Goal: Task Accomplishment & Management: Manage account settings

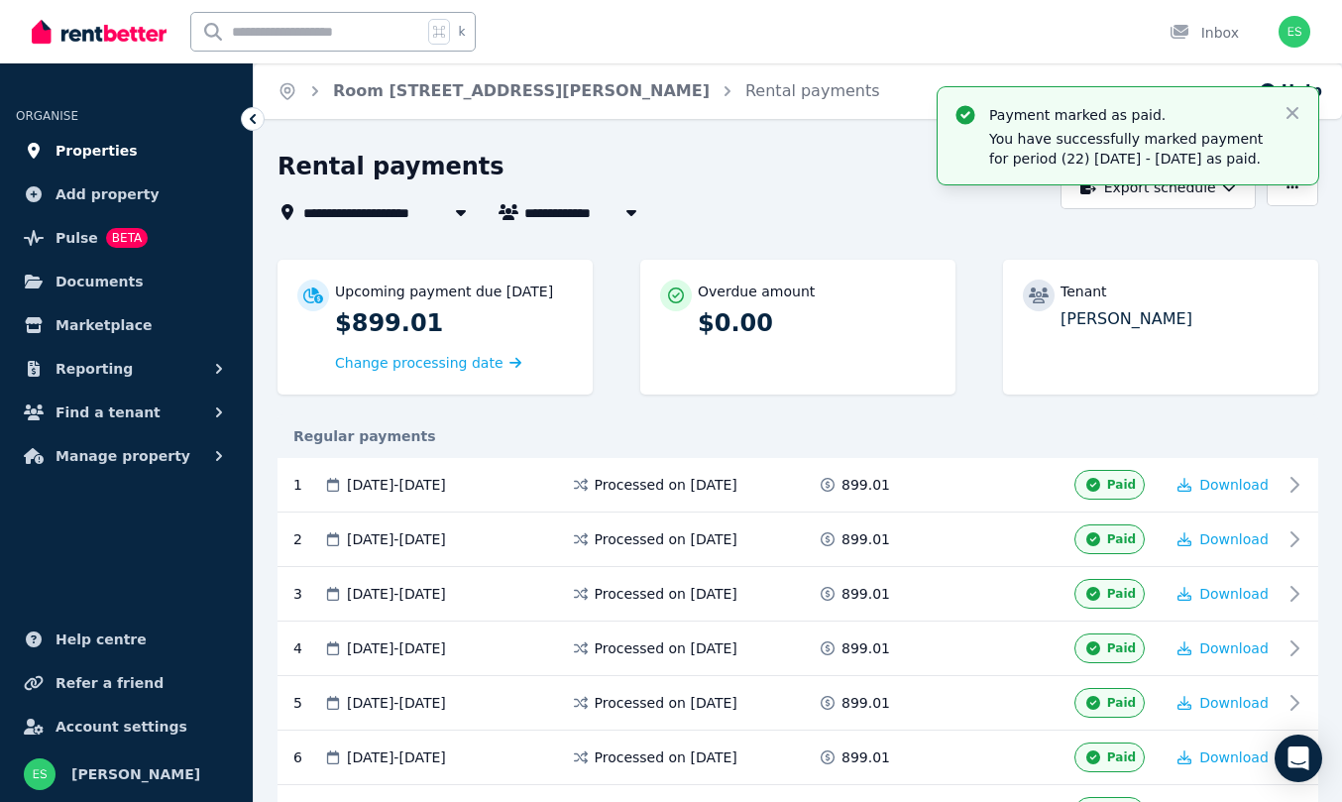
click at [78, 148] on span "Properties" at bounding box center [97, 151] width 82 height 24
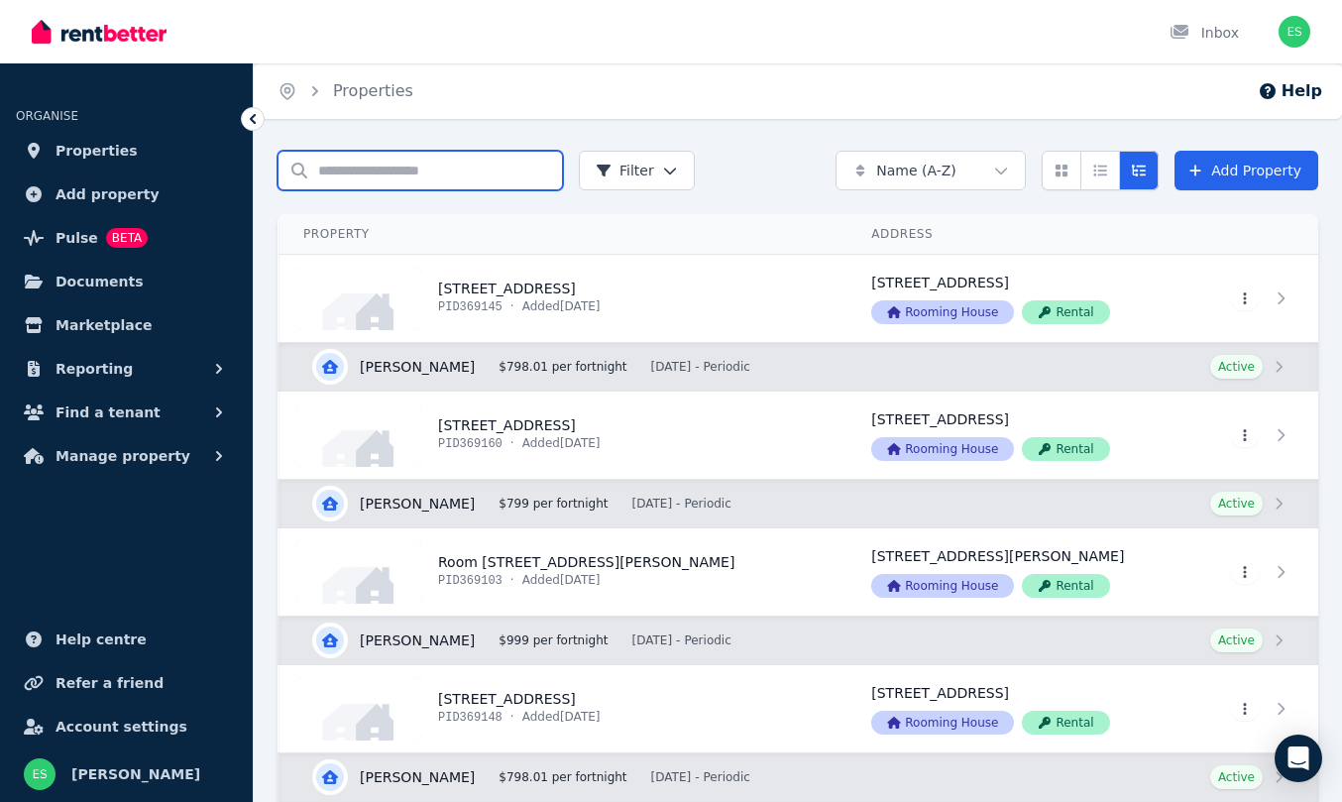
click at [333, 173] on input "Search properties" at bounding box center [420, 171] width 285 height 40
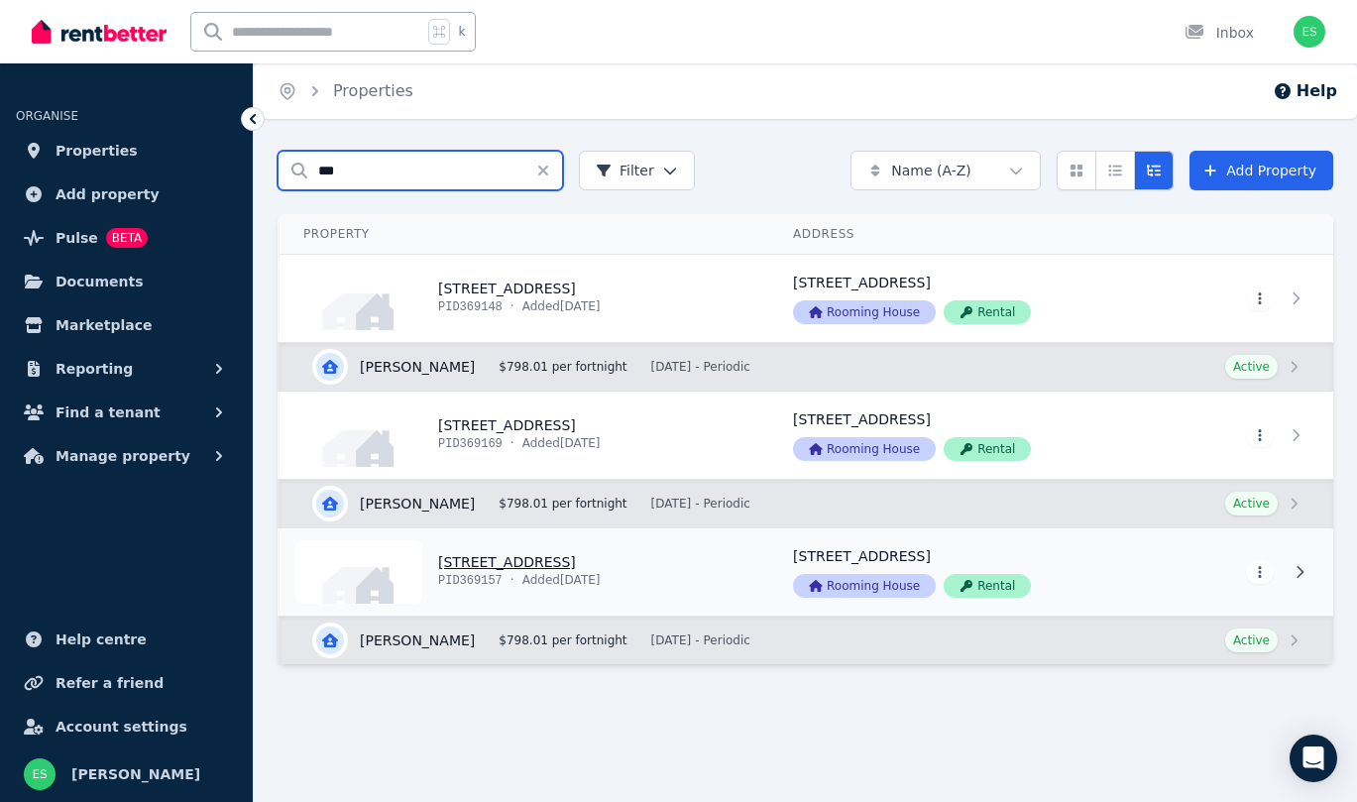
type input "***"
click at [509, 564] on link "View property details" at bounding box center [524, 571] width 490 height 87
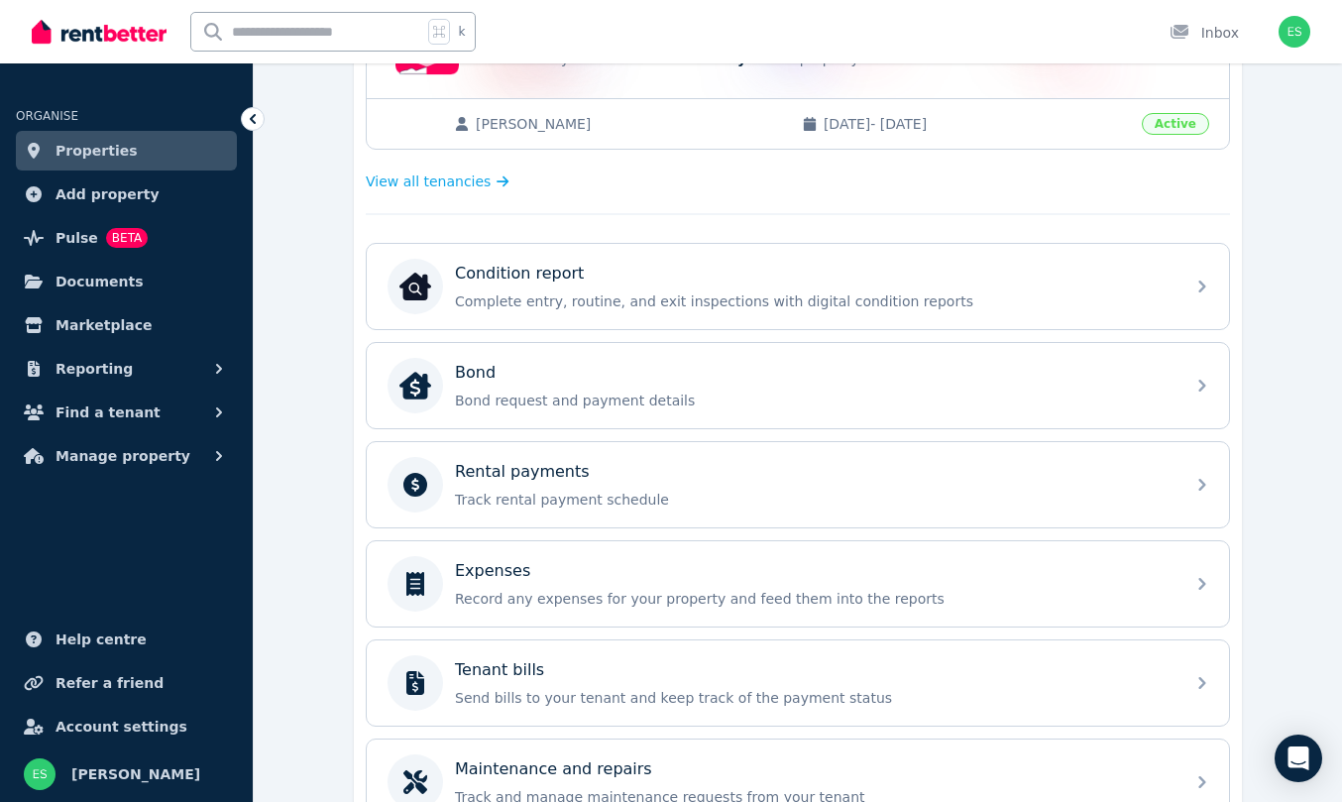
scroll to position [565, 0]
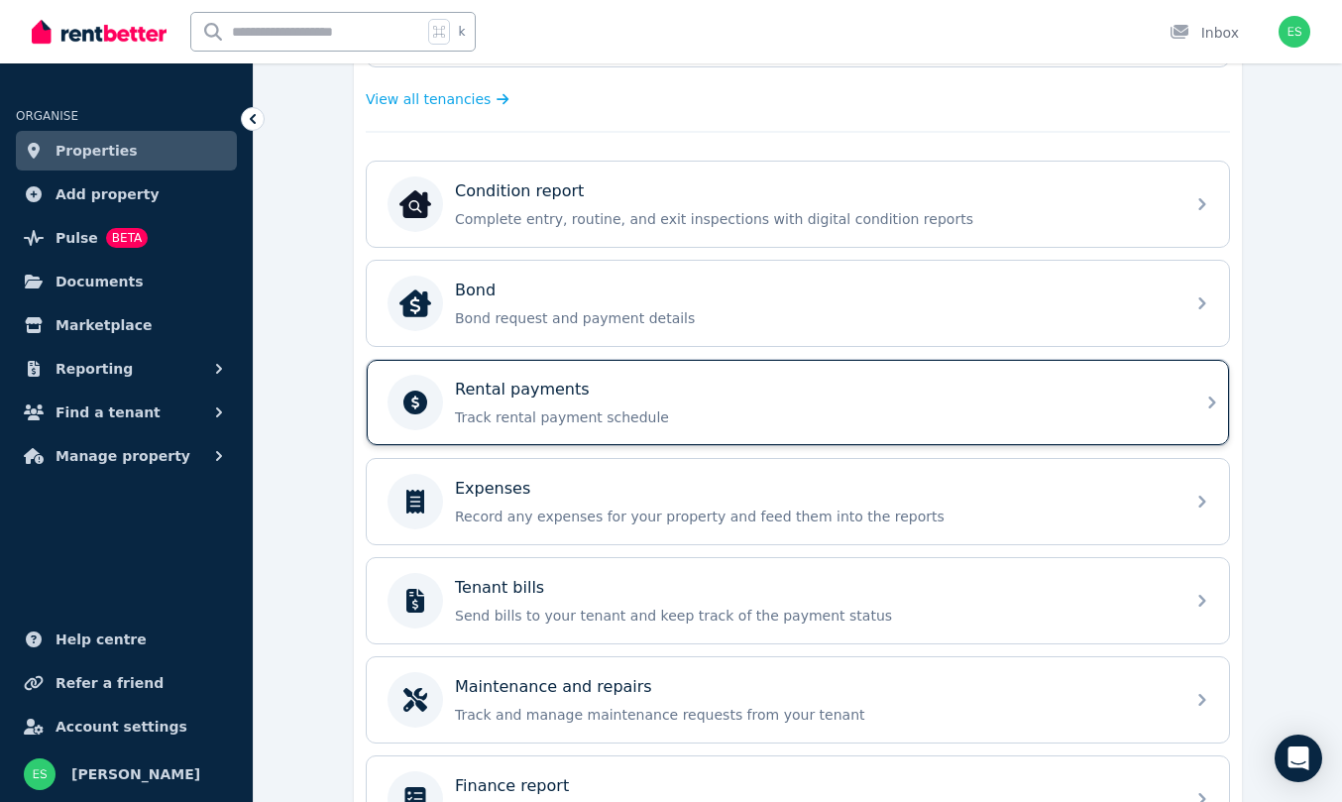
click at [551, 390] on p "Rental payments" at bounding box center [522, 390] width 135 height 24
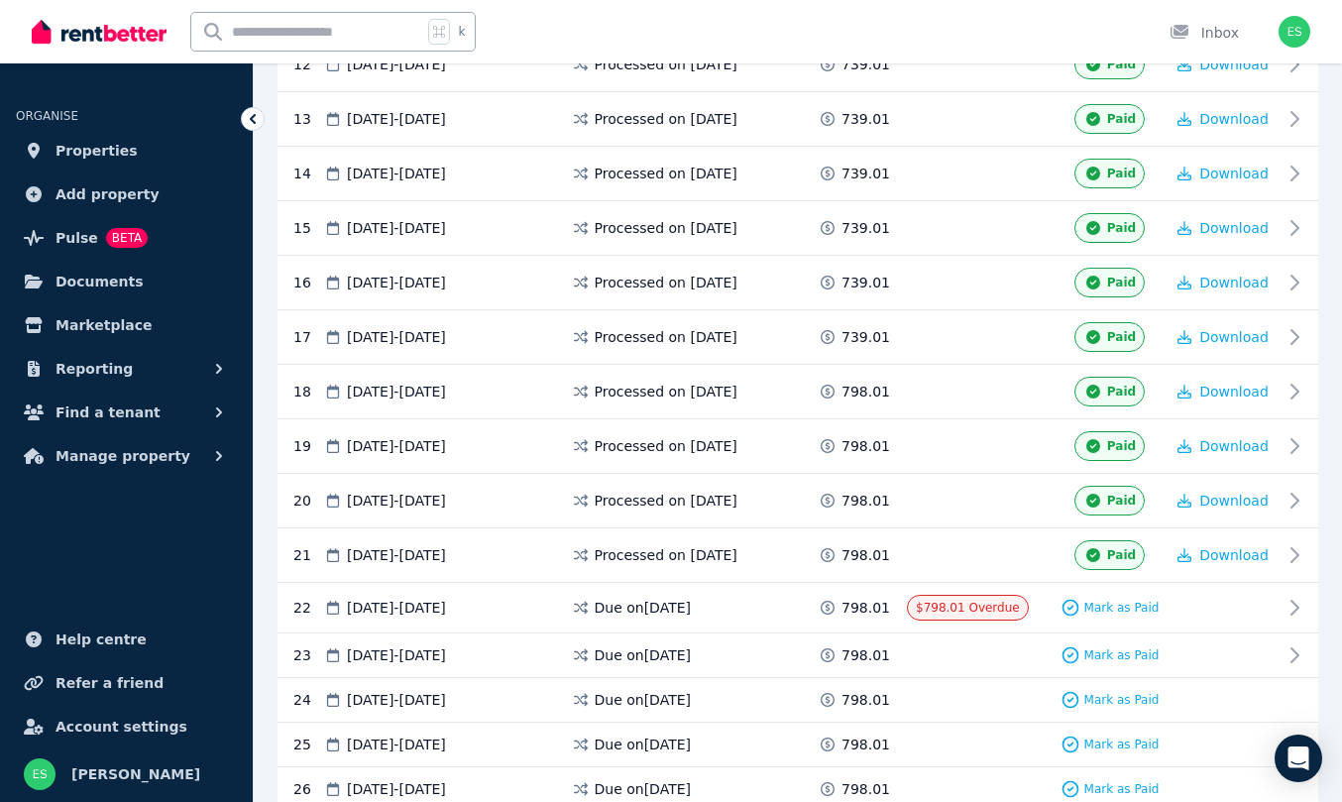
scroll to position [1033, 0]
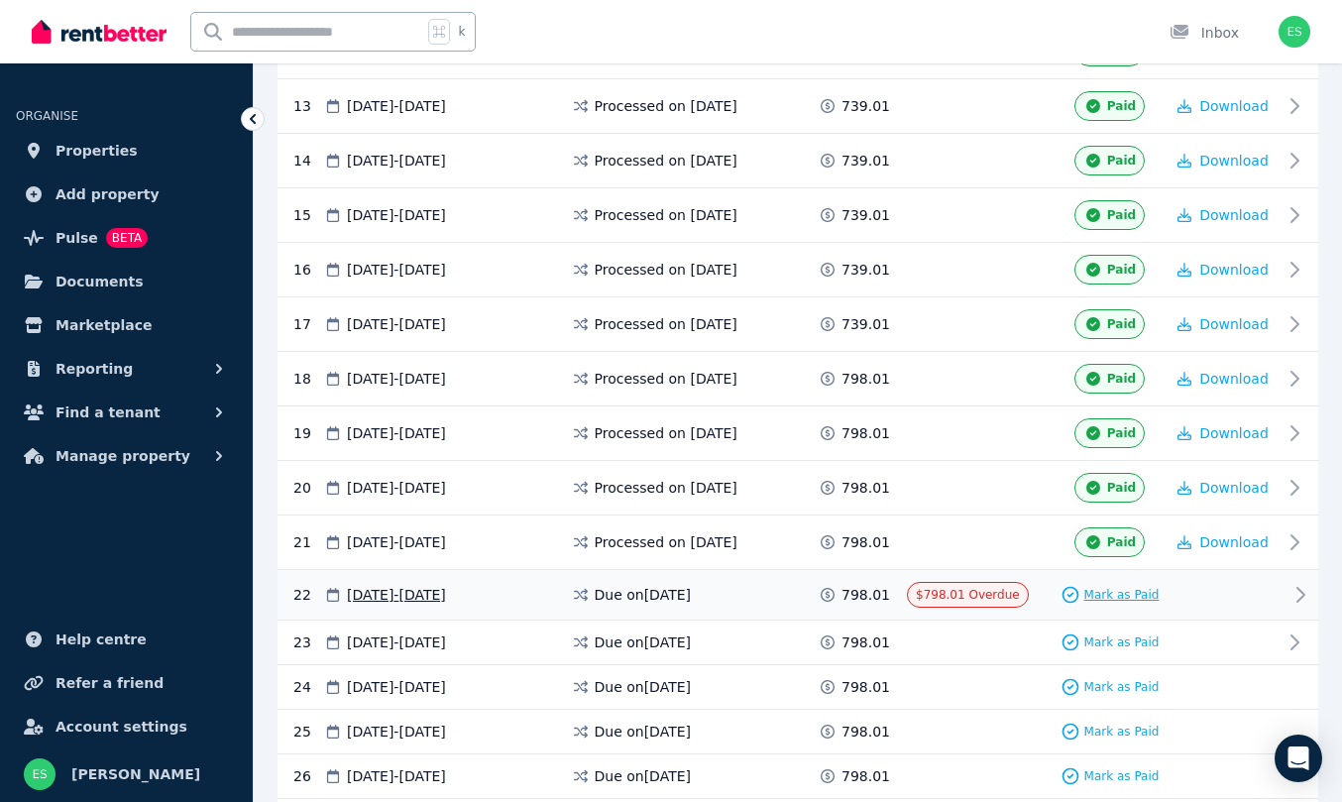
click at [1124, 603] on span "Mark as Paid" at bounding box center [1121, 595] width 75 height 16
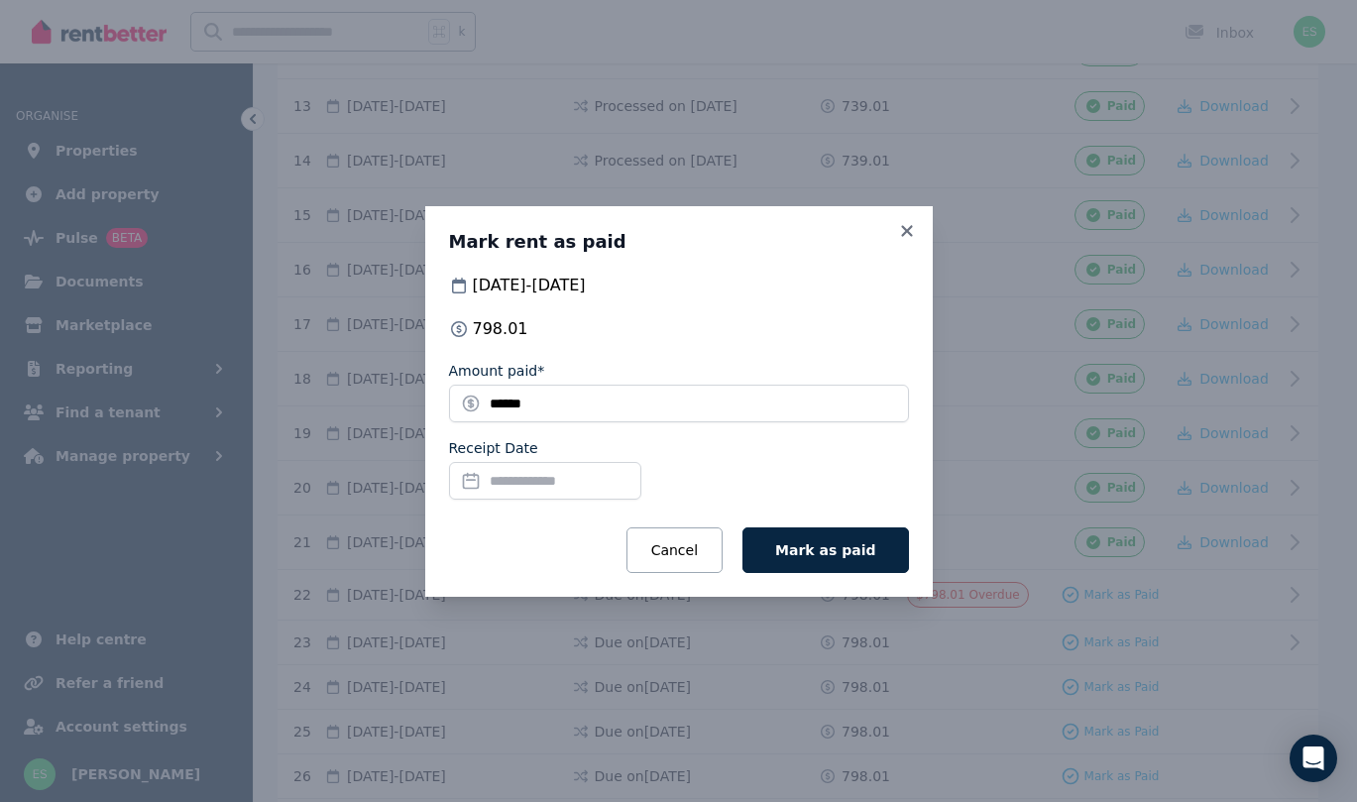
click at [552, 478] on input "Receipt Date" at bounding box center [545, 481] width 192 height 38
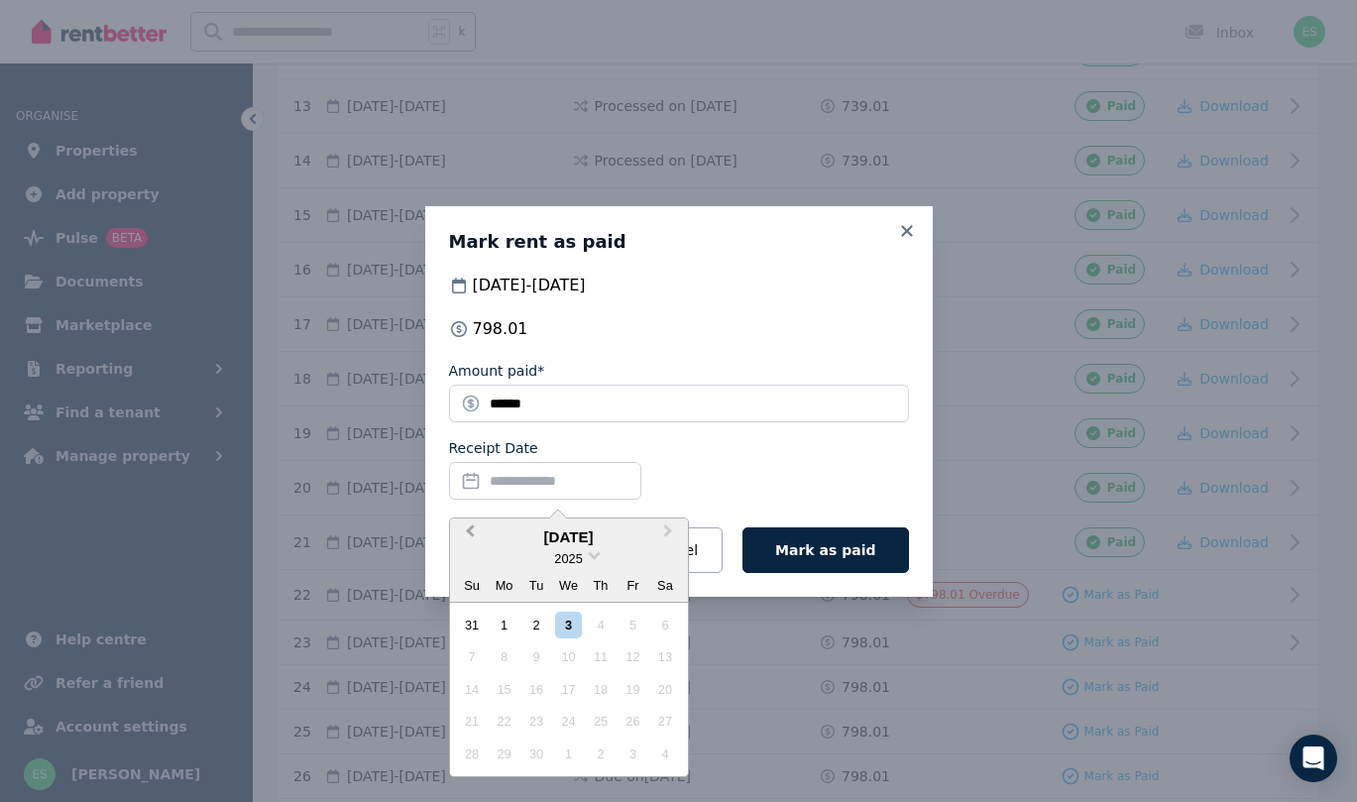
click at [477, 528] on button "Previous Month" at bounding box center [468, 536] width 32 height 32
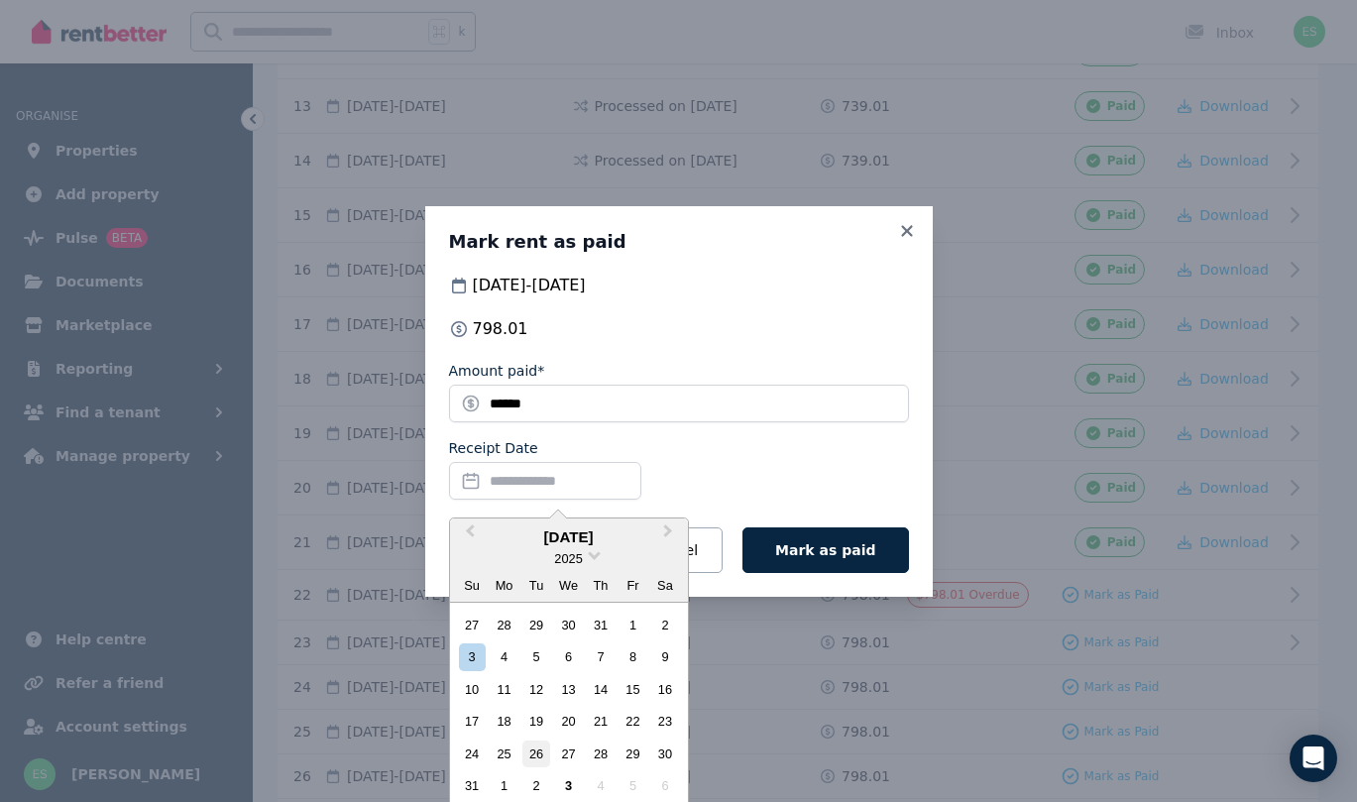
click at [538, 751] on div "26" at bounding box center [535, 753] width 27 height 27
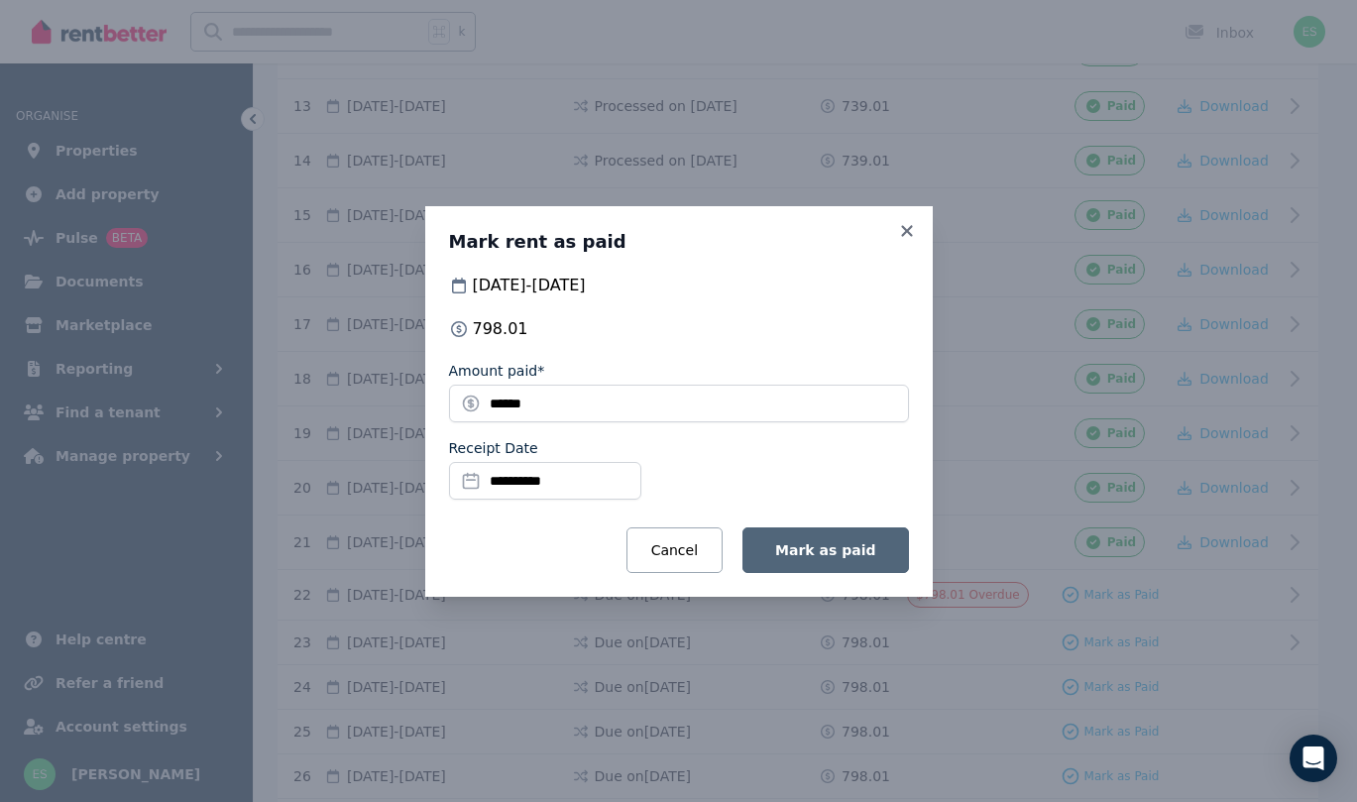
click at [847, 557] on span "Mark as paid" at bounding box center [825, 550] width 100 height 16
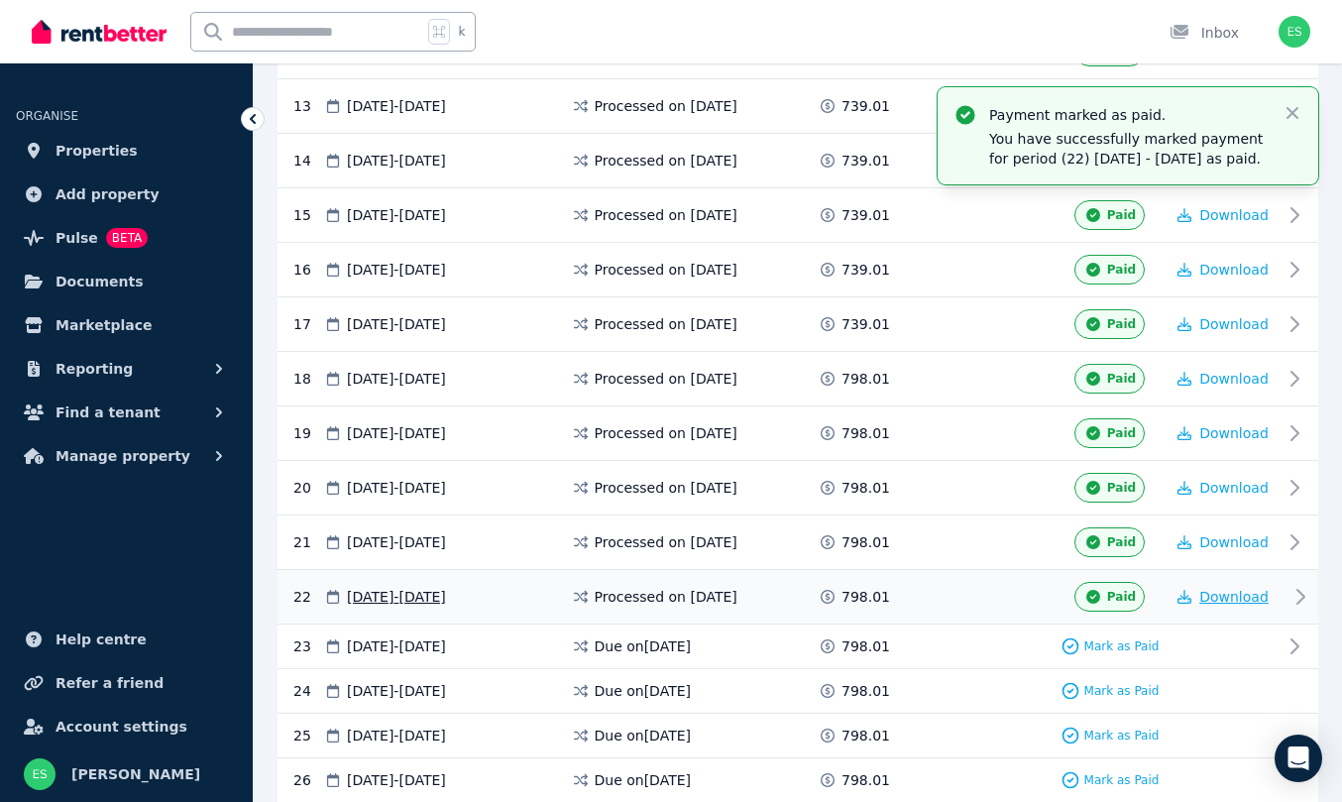
click at [1238, 597] on span "Download" at bounding box center [1233, 597] width 69 height 16
click at [1294, 103] on icon "button" at bounding box center [1292, 113] width 20 height 20
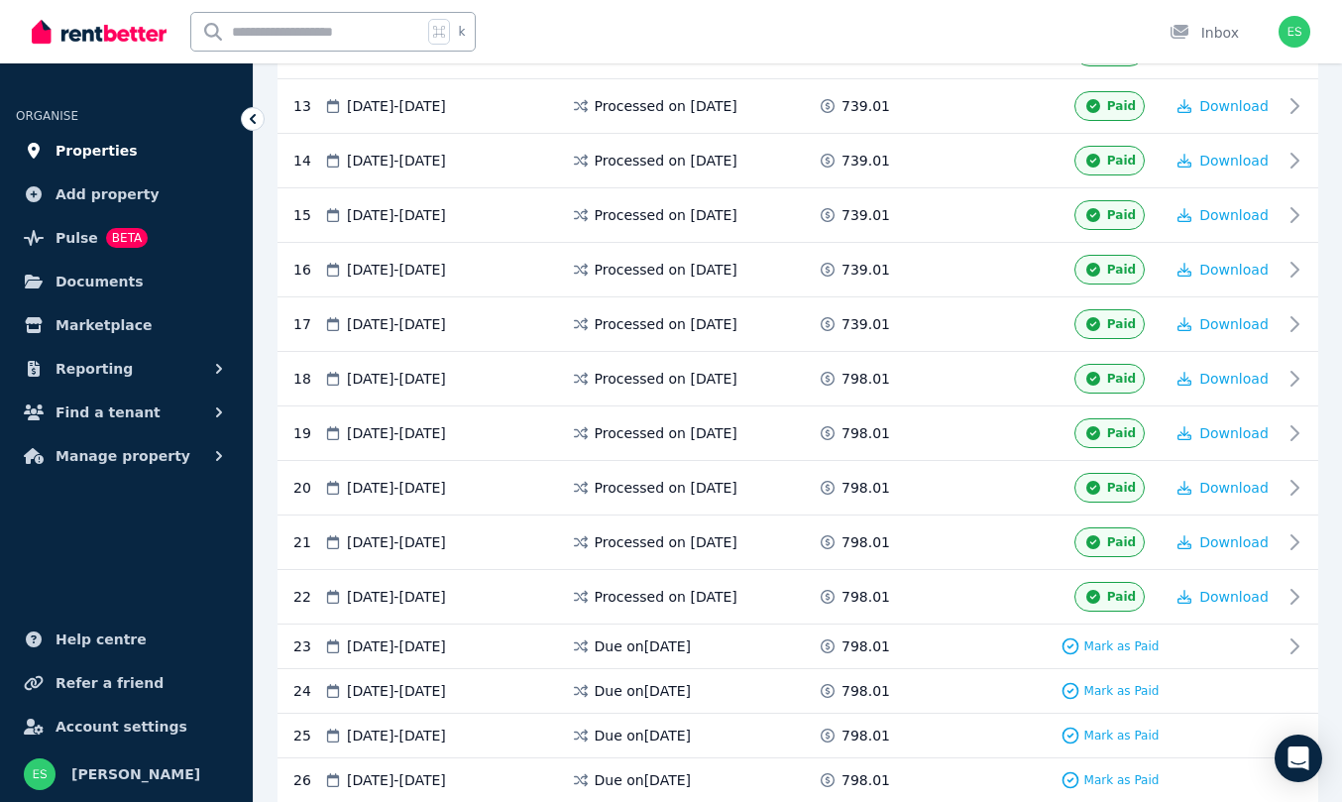
click at [91, 152] on span "Properties" at bounding box center [97, 151] width 82 height 24
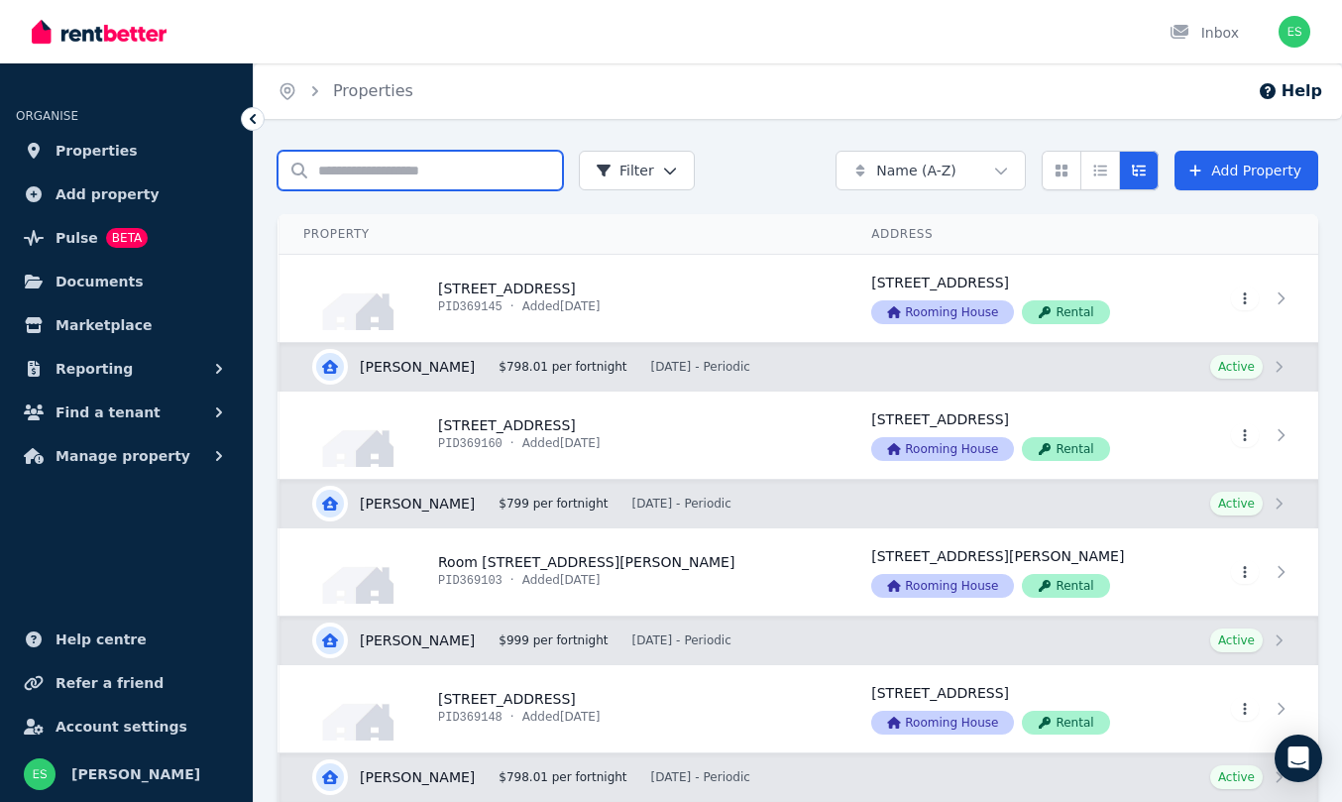
click at [387, 172] on input "Search properties" at bounding box center [420, 171] width 285 height 40
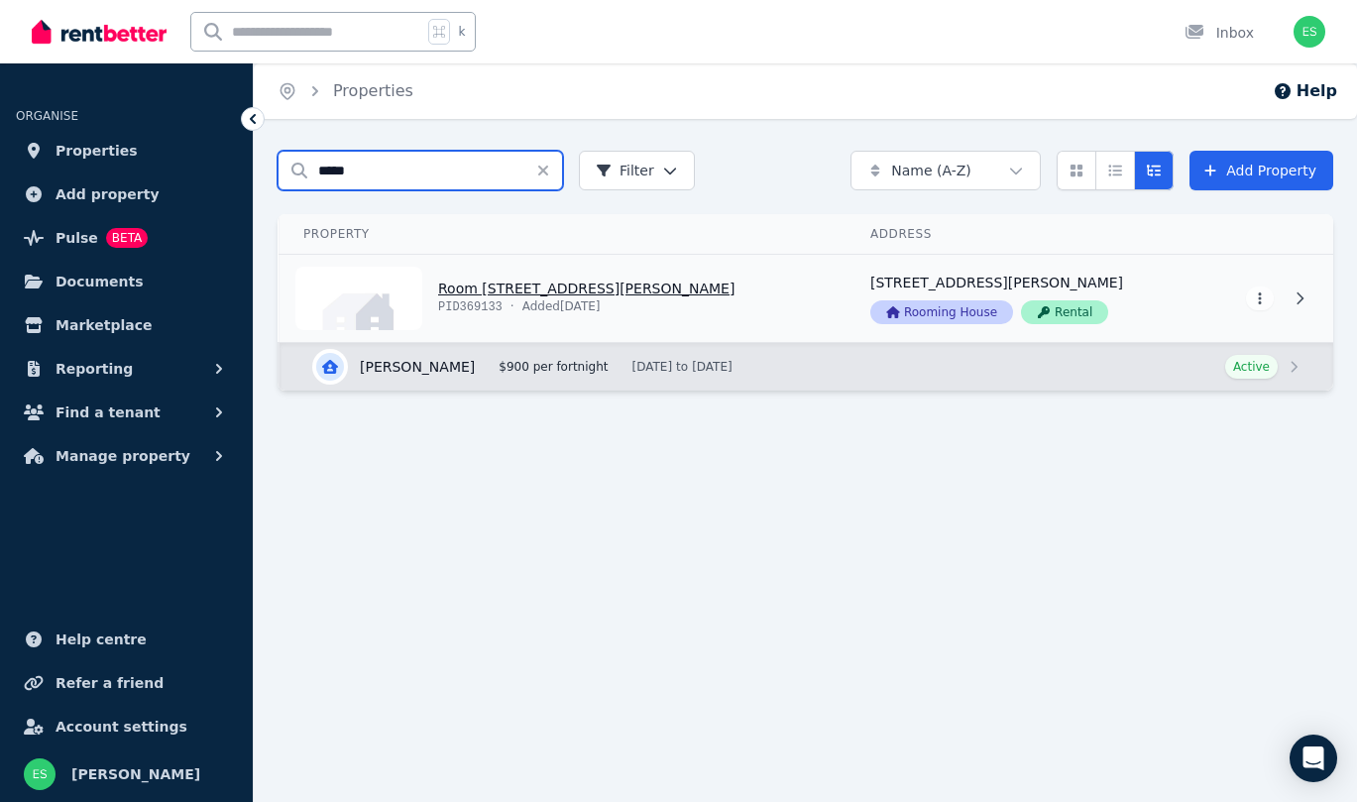
type input "*****"
click at [504, 293] on link "View property details" at bounding box center [562, 298] width 567 height 87
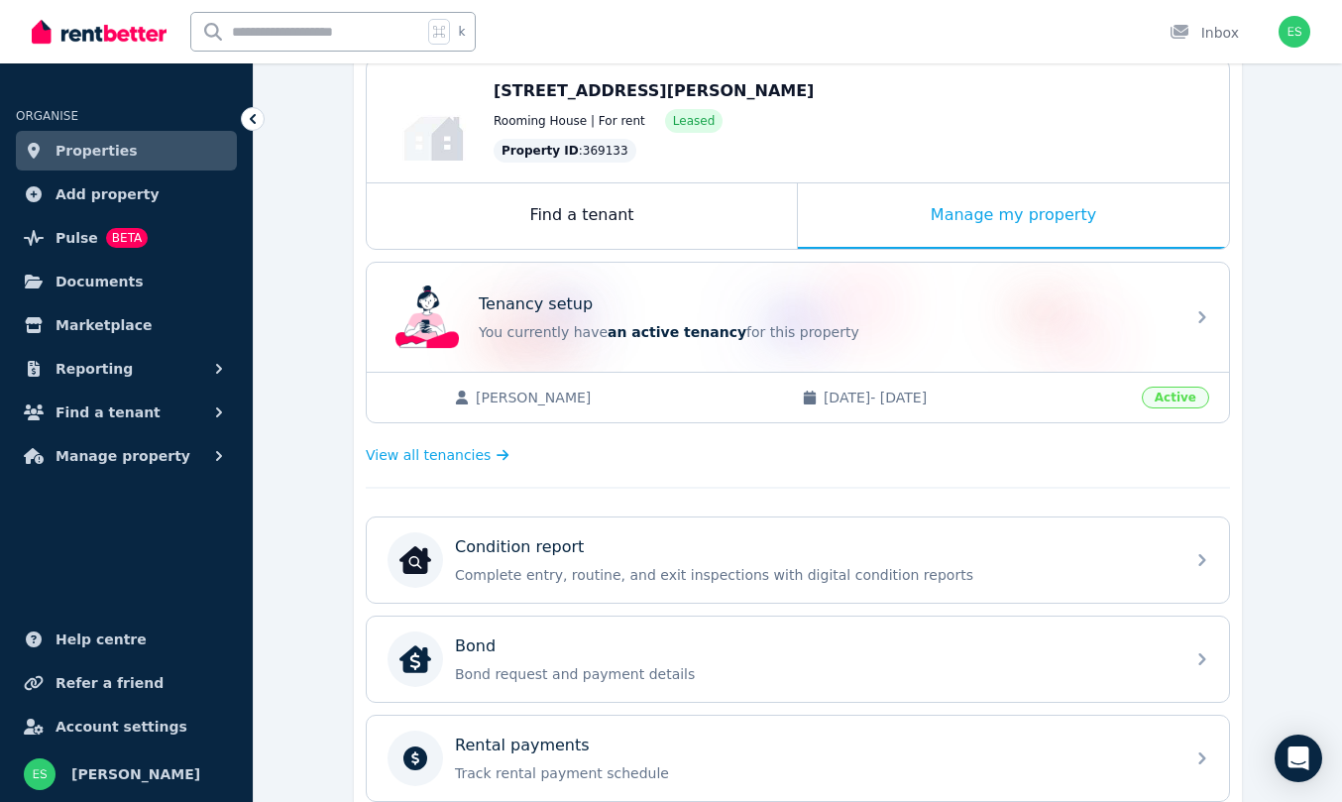
scroll to position [391, 0]
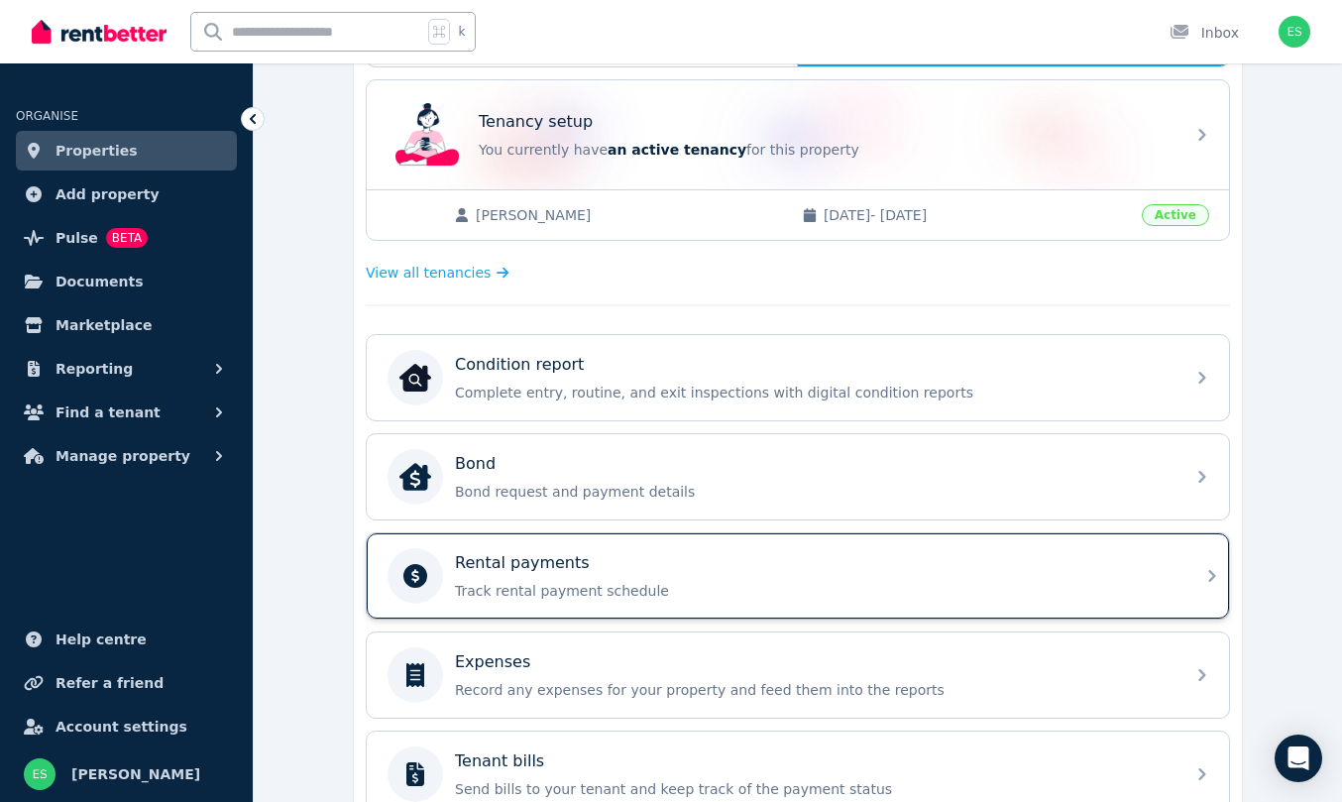
click at [628, 568] on div "Rental payments" at bounding box center [814, 563] width 718 height 24
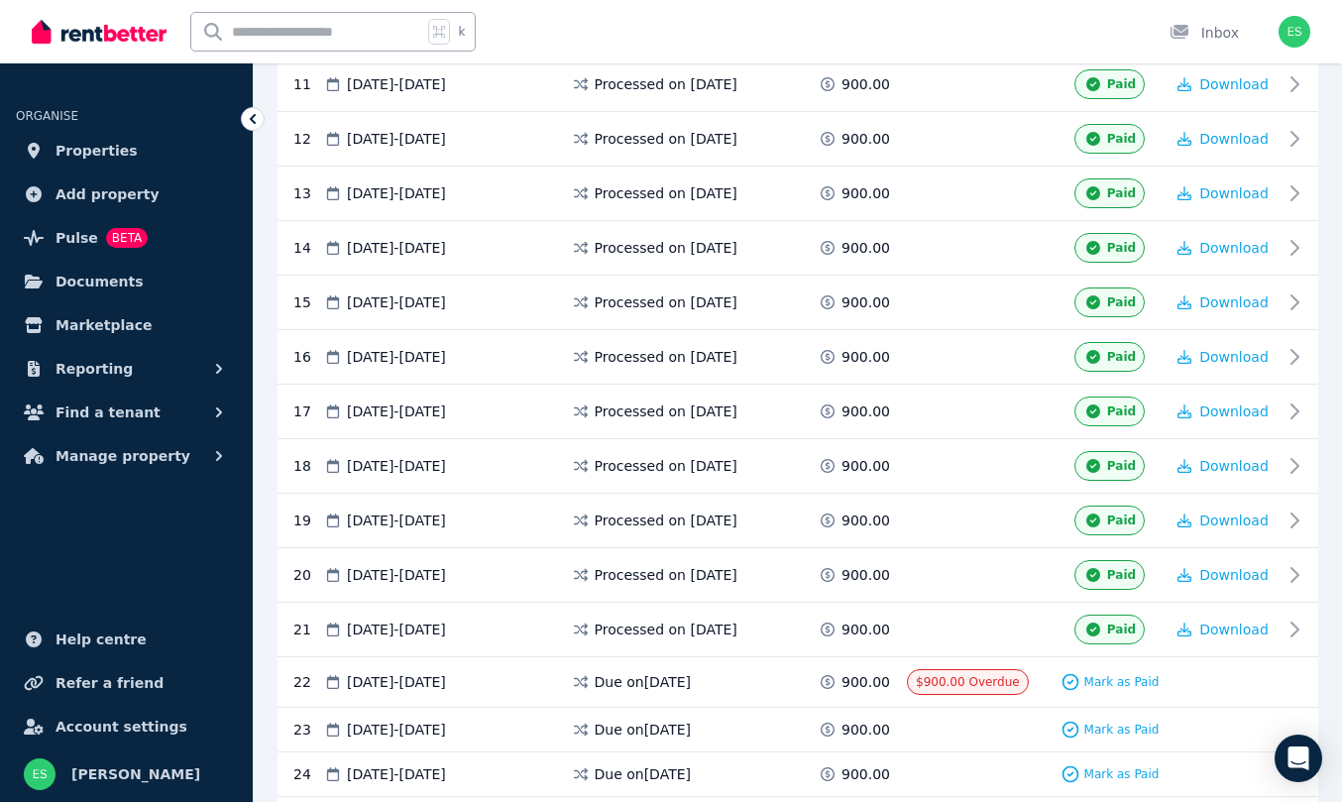
scroll to position [988, 0]
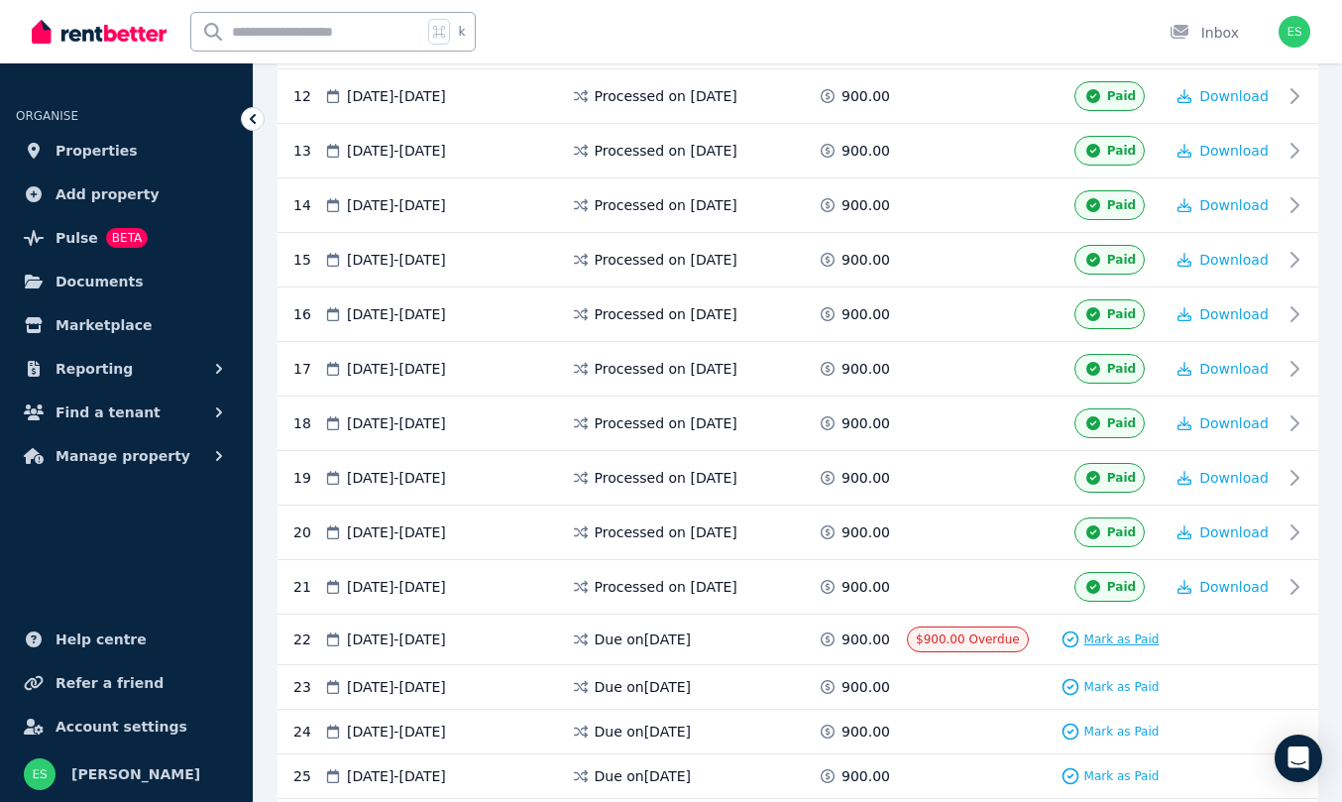
click at [1105, 647] on span "Mark as Paid" at bounding box center [1121, 639] width 75 height 16
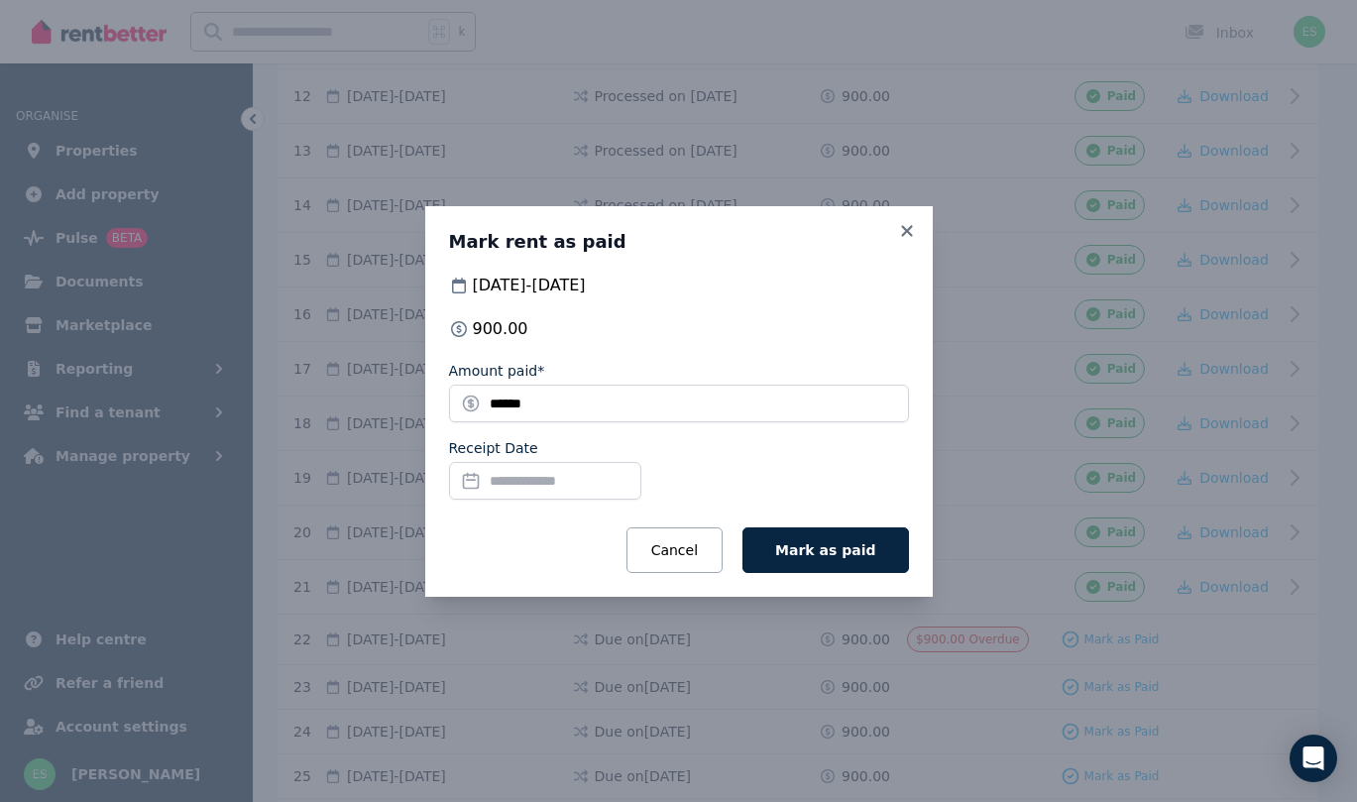
click at [516, 480] on input "Receipt Date" at bounding box center [545, 481] width 192 height 38
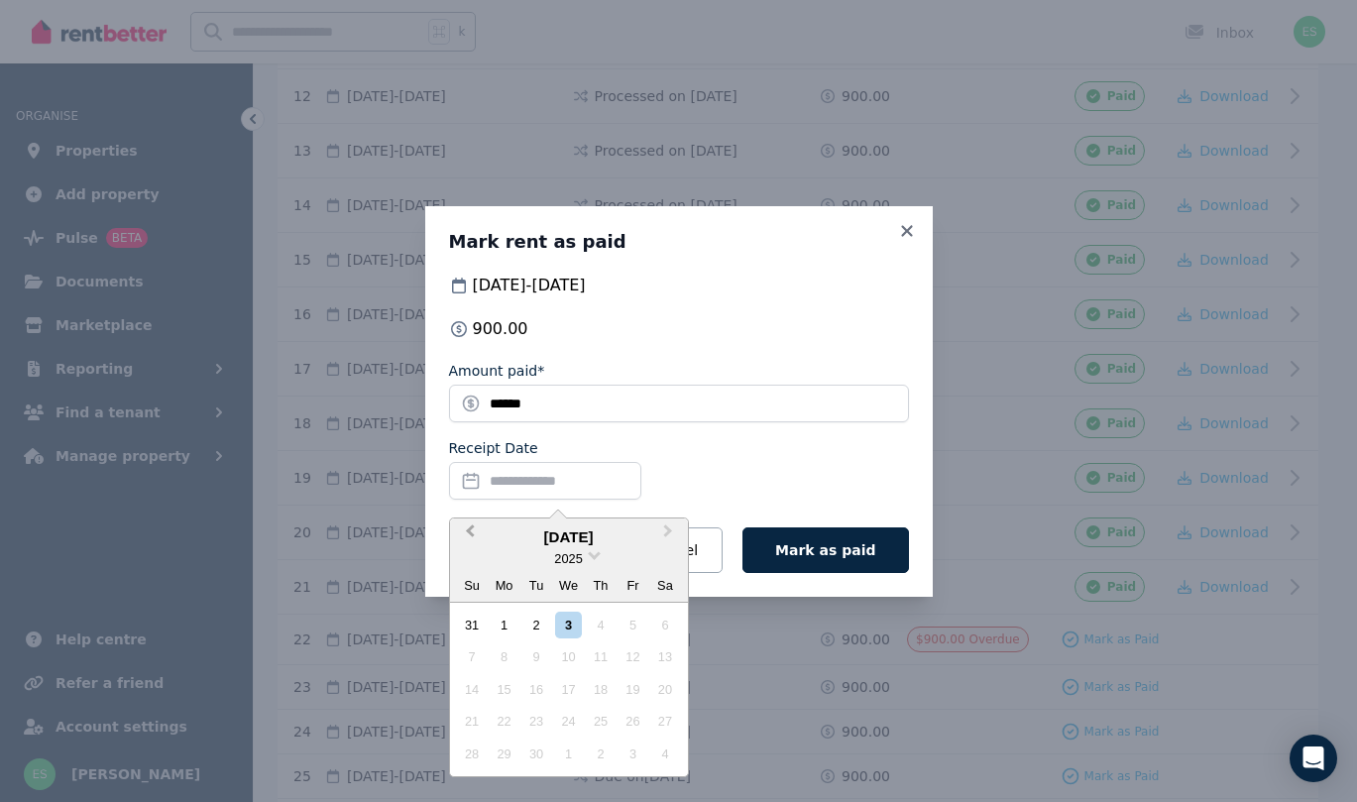
click at [470, 527] on span "Previous Month" at bounding box center [470, 535] width 0 height 30
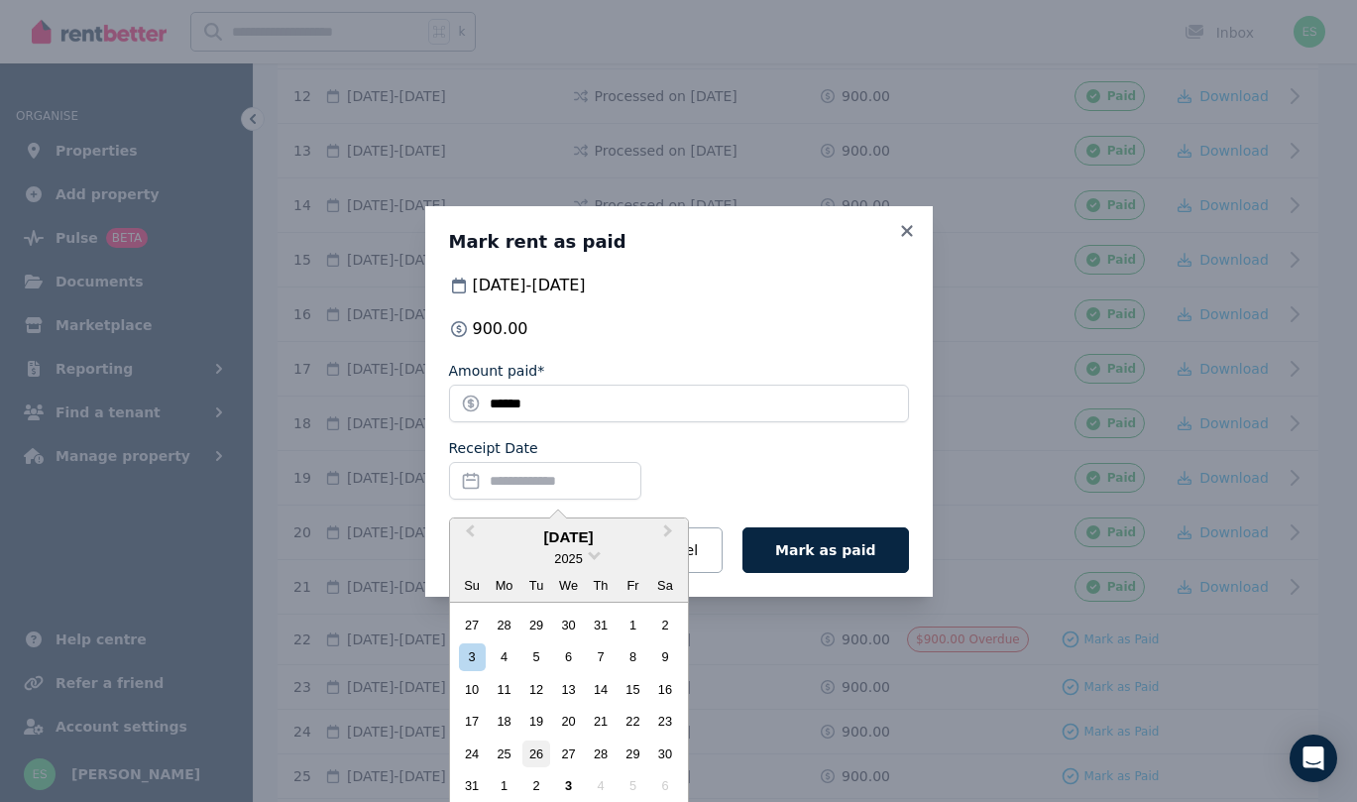
click at [533, 754] on div "26" at bounding box center [535, 753] width 27 height 27
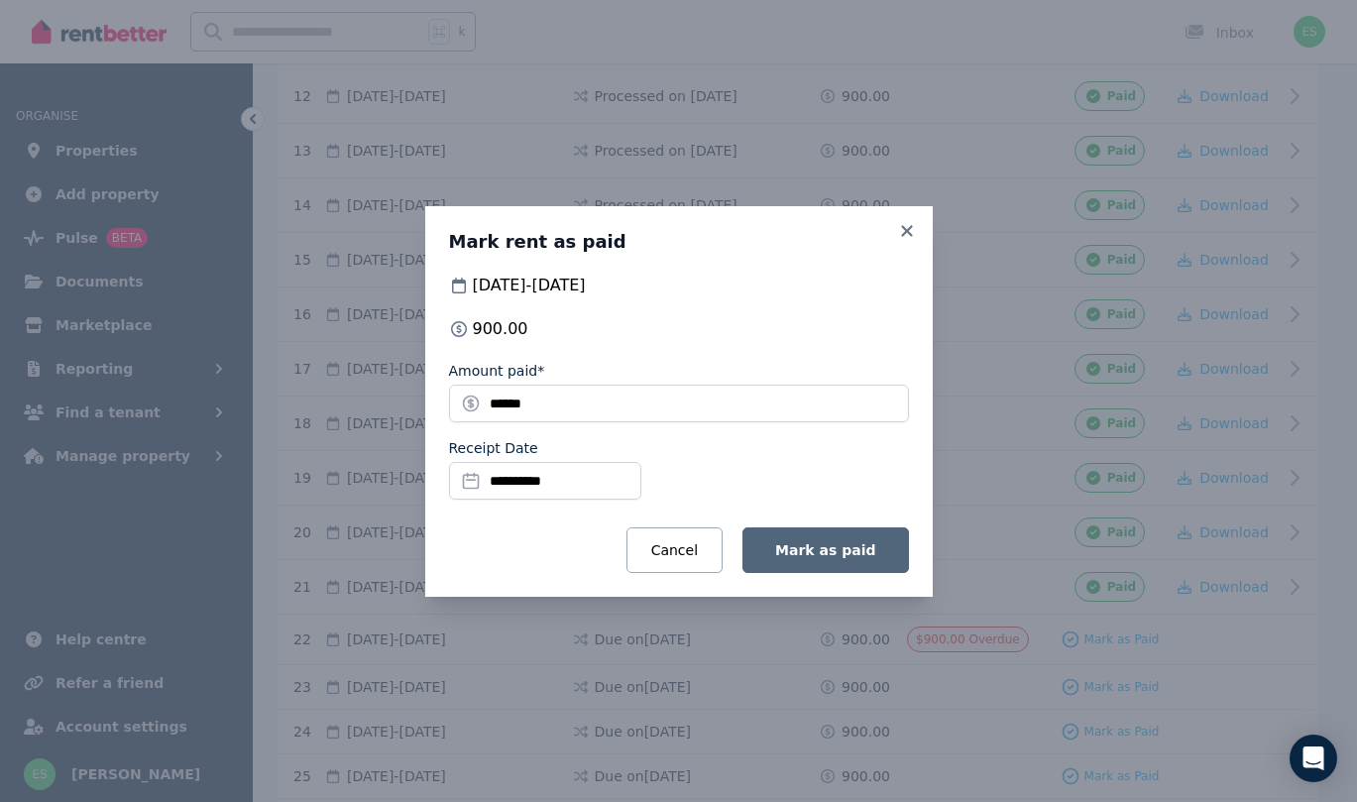
click at [820, 561] on button "Mark as paid" at bounding box center [825, 550] width 166 height 46
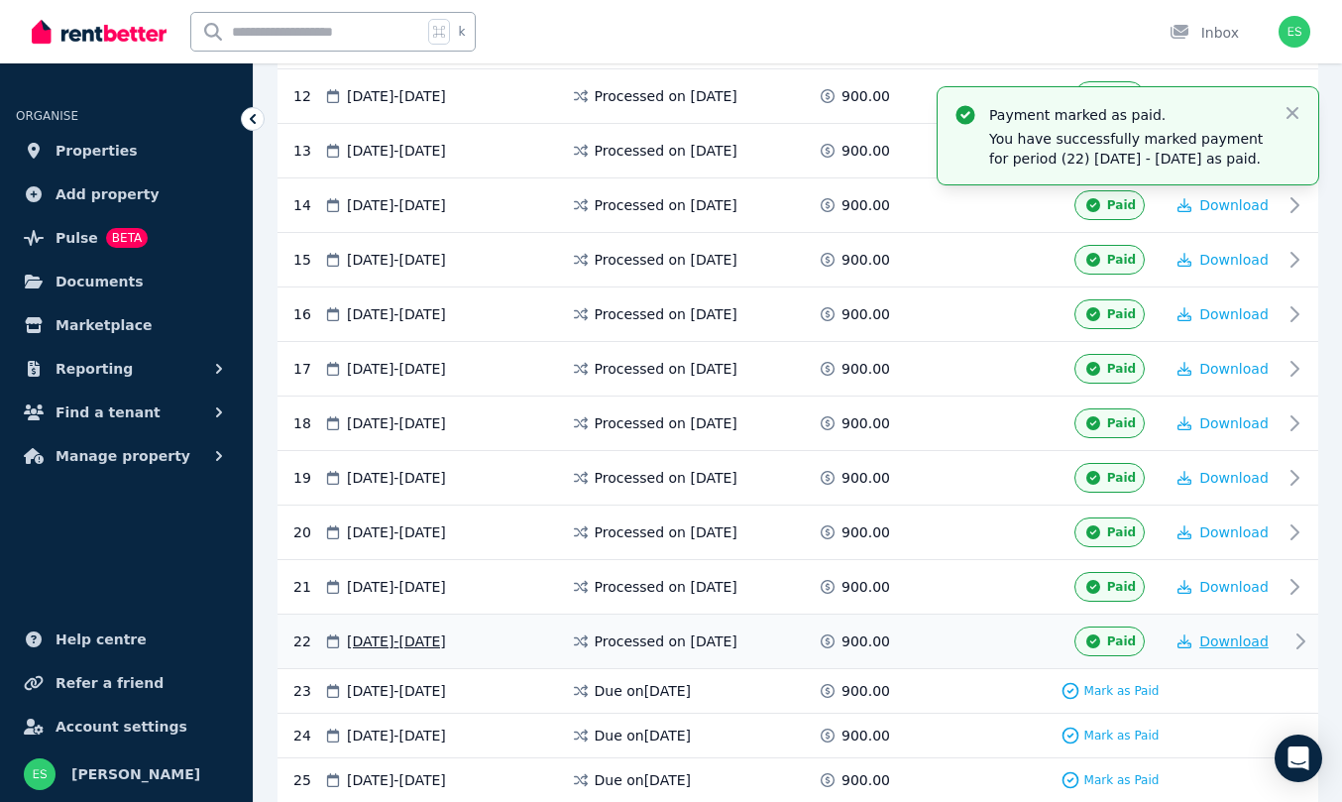
click at [1249, 645] on span "Download" at bounding box center [1233, 641] width 69 height 16
click at [105, 150] on span "Properties" at bounding box center [97, 151] width 82 height 24
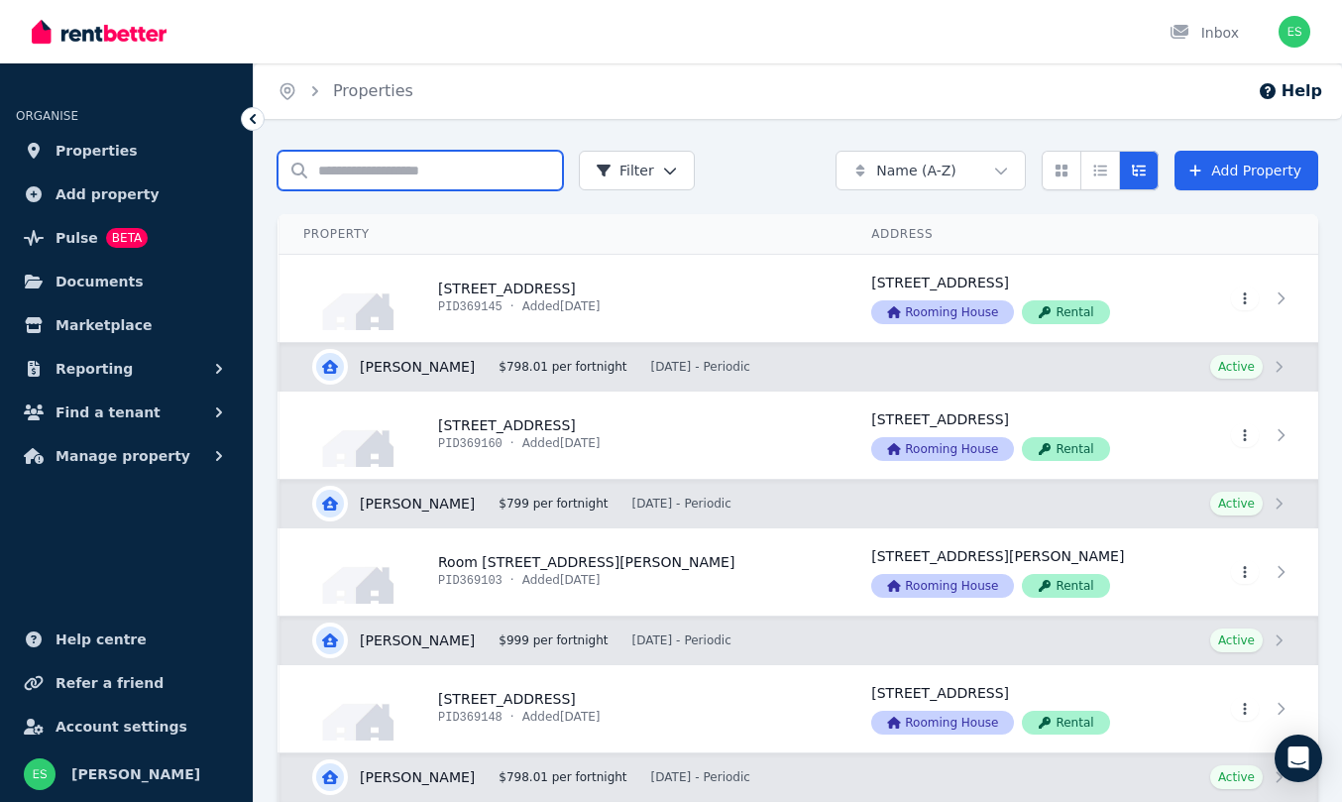
click at [387, 176] on input "Search properties" at bounding box center [420, 171] width 285 height 40
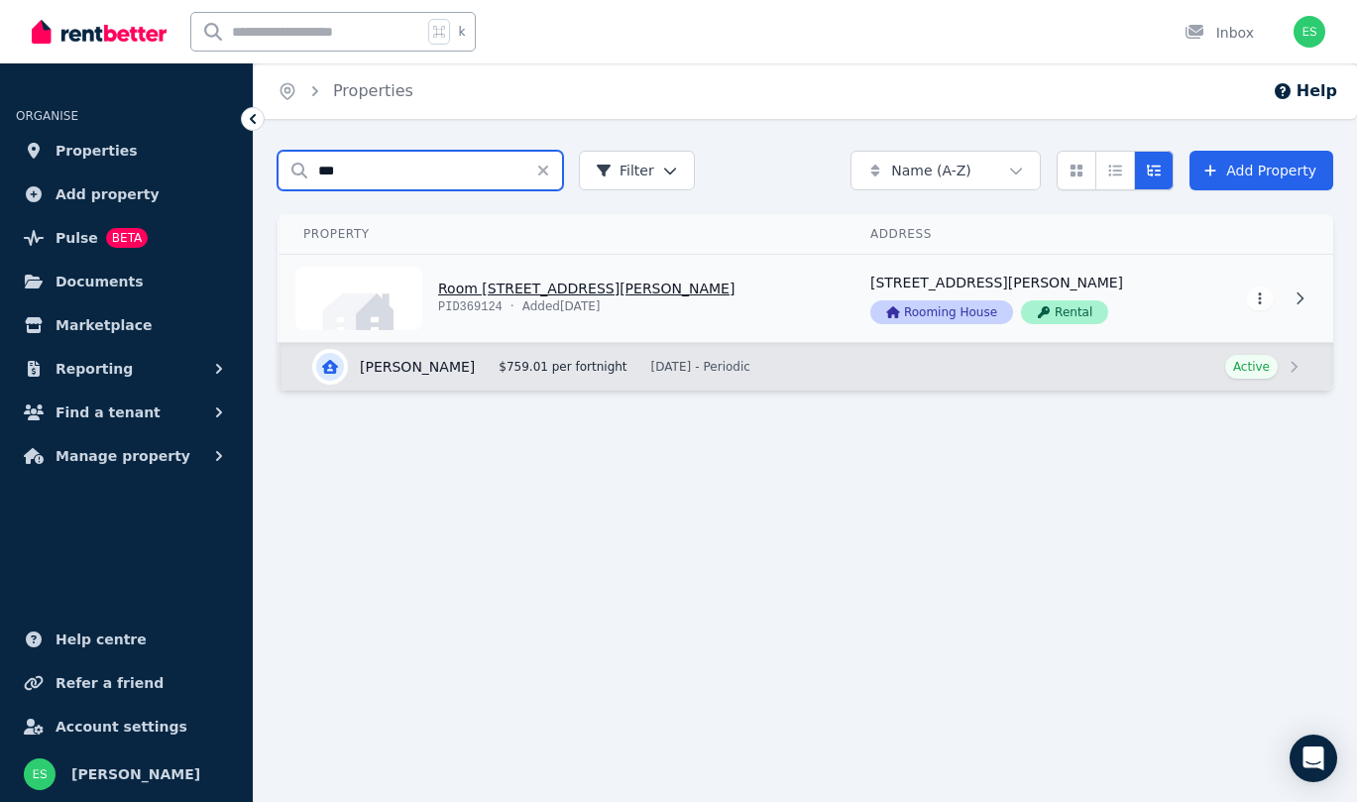
type input "***"
click at [478, 281] on link "View property details" at bounding box center [562, 298] width 567 height 87
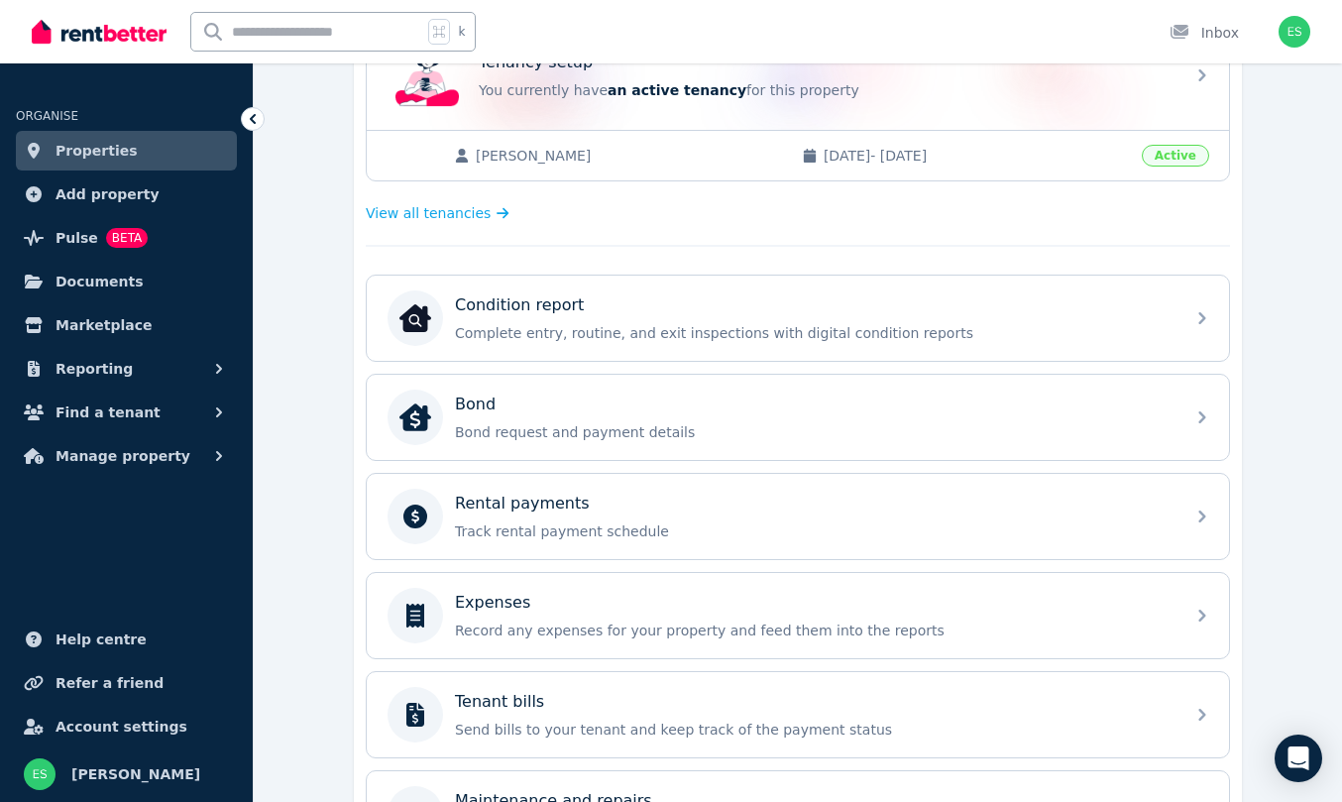
scroll to position [455, 0]
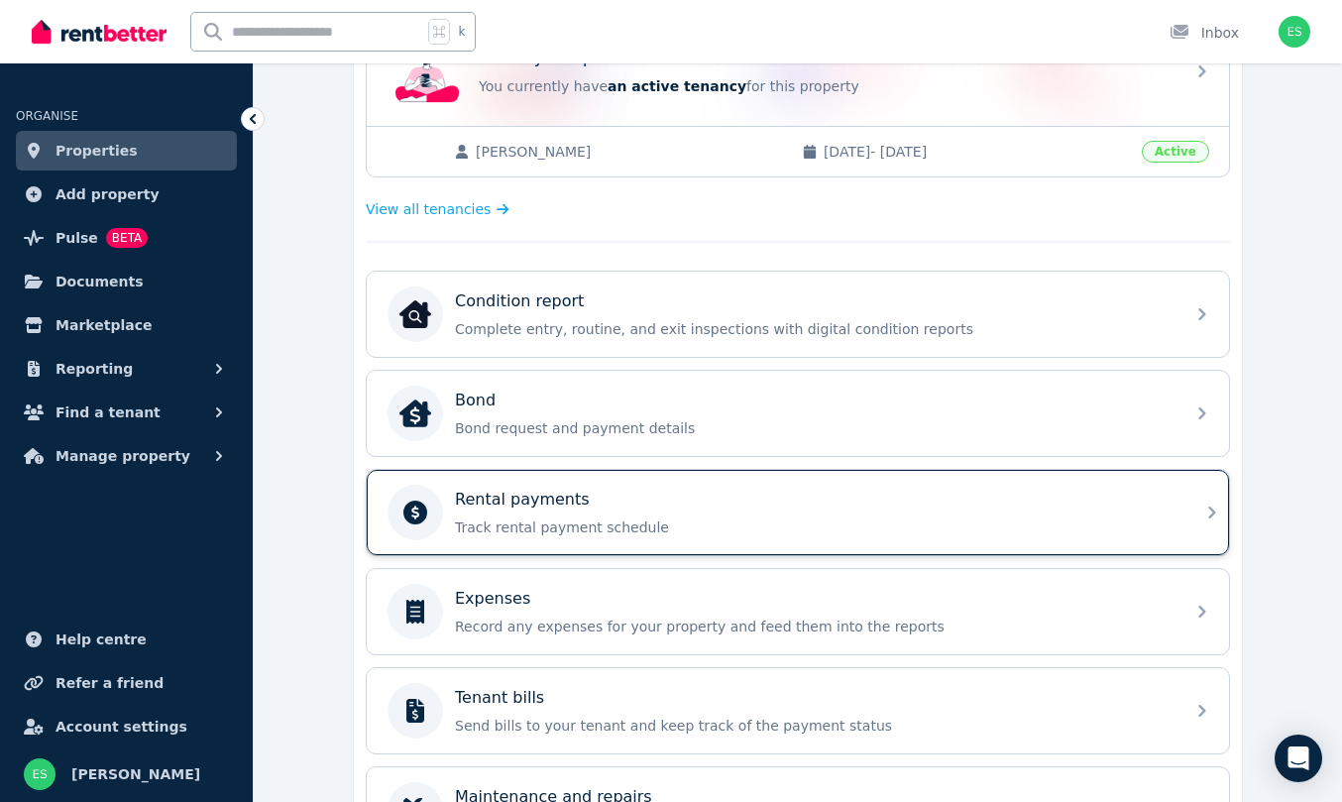
click at [596, 507] on div "Rental payments" at bounding box center [814, 500] width 718 height 24
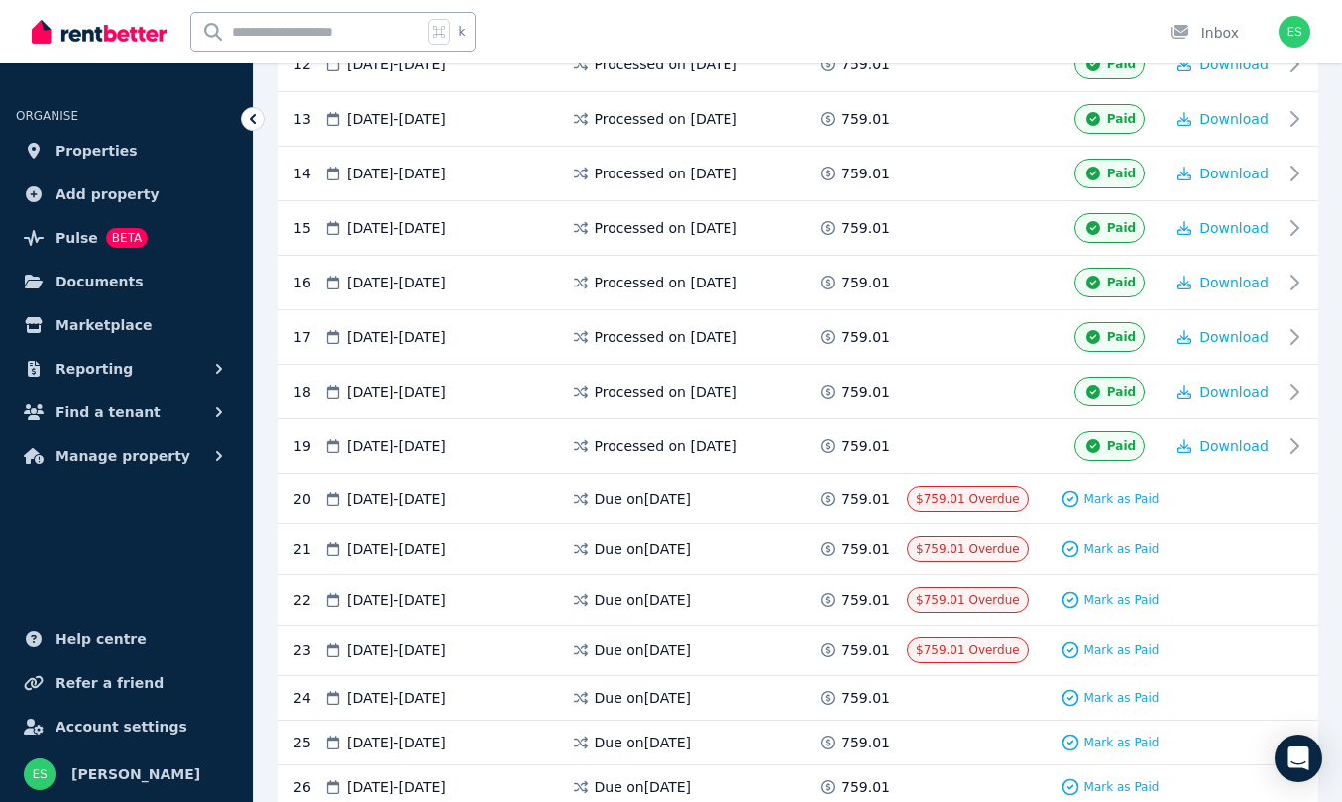
scroll to position [1069, 0]
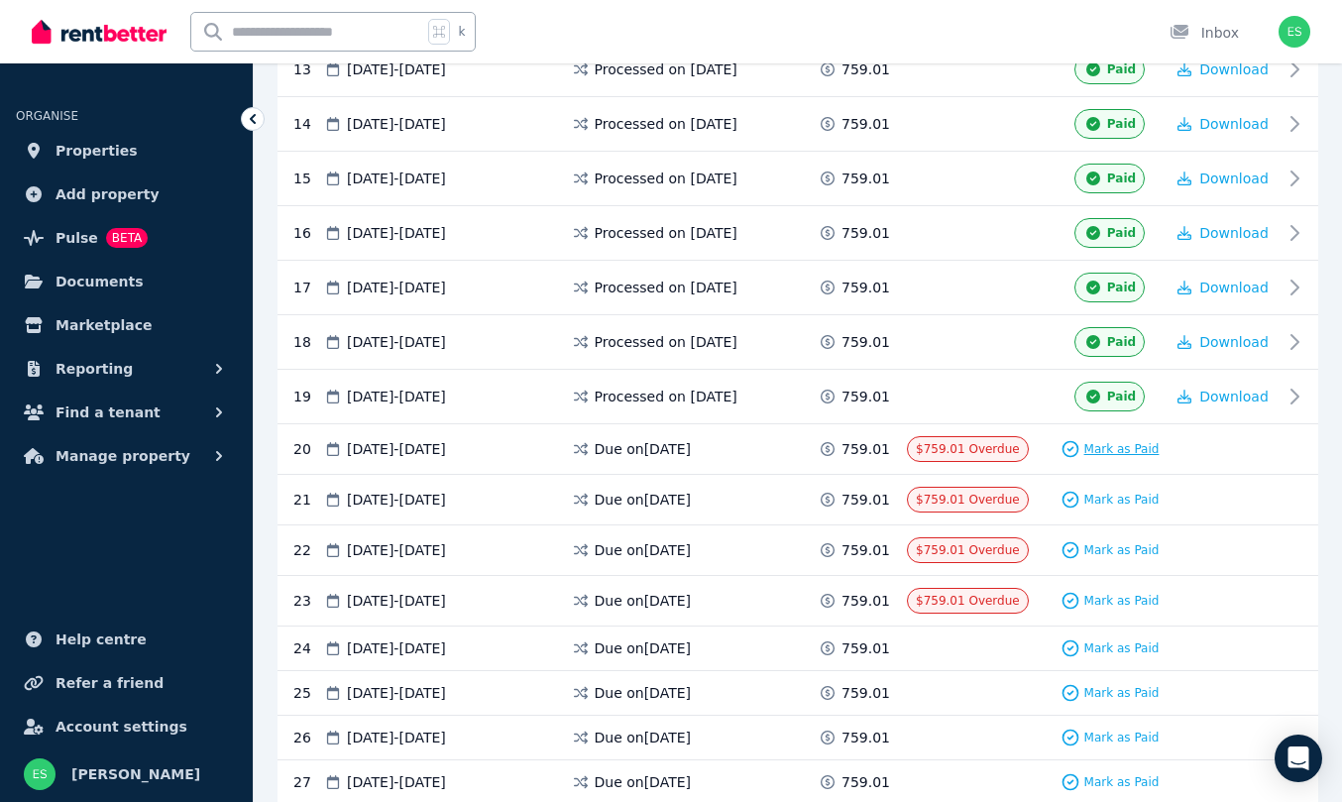
click at [1108, 447] on span "Mark as Paid" at bounding box center [1121, 449] width 75 height 16
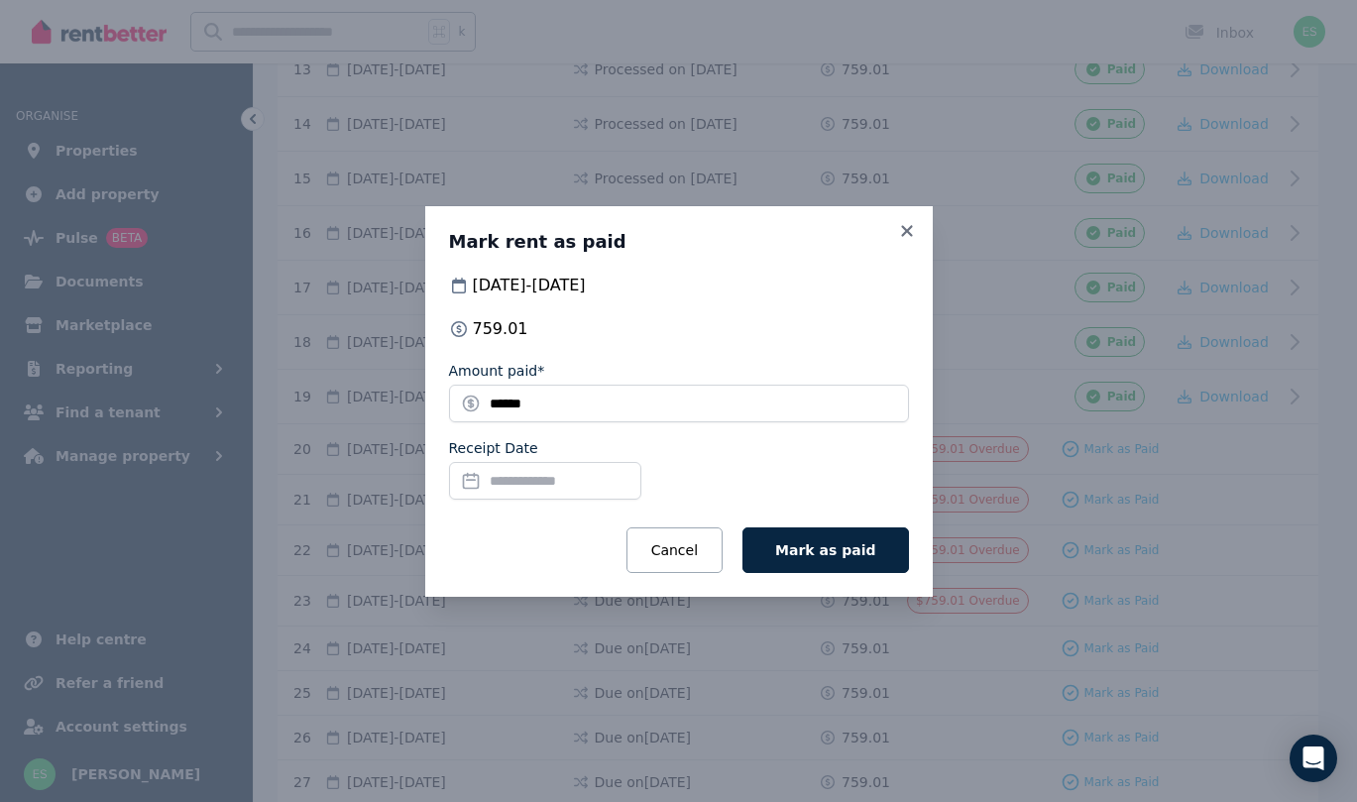
click at [547, 478] on input "Receipt Date" at bounding box center [545, 481] width 192 height 38
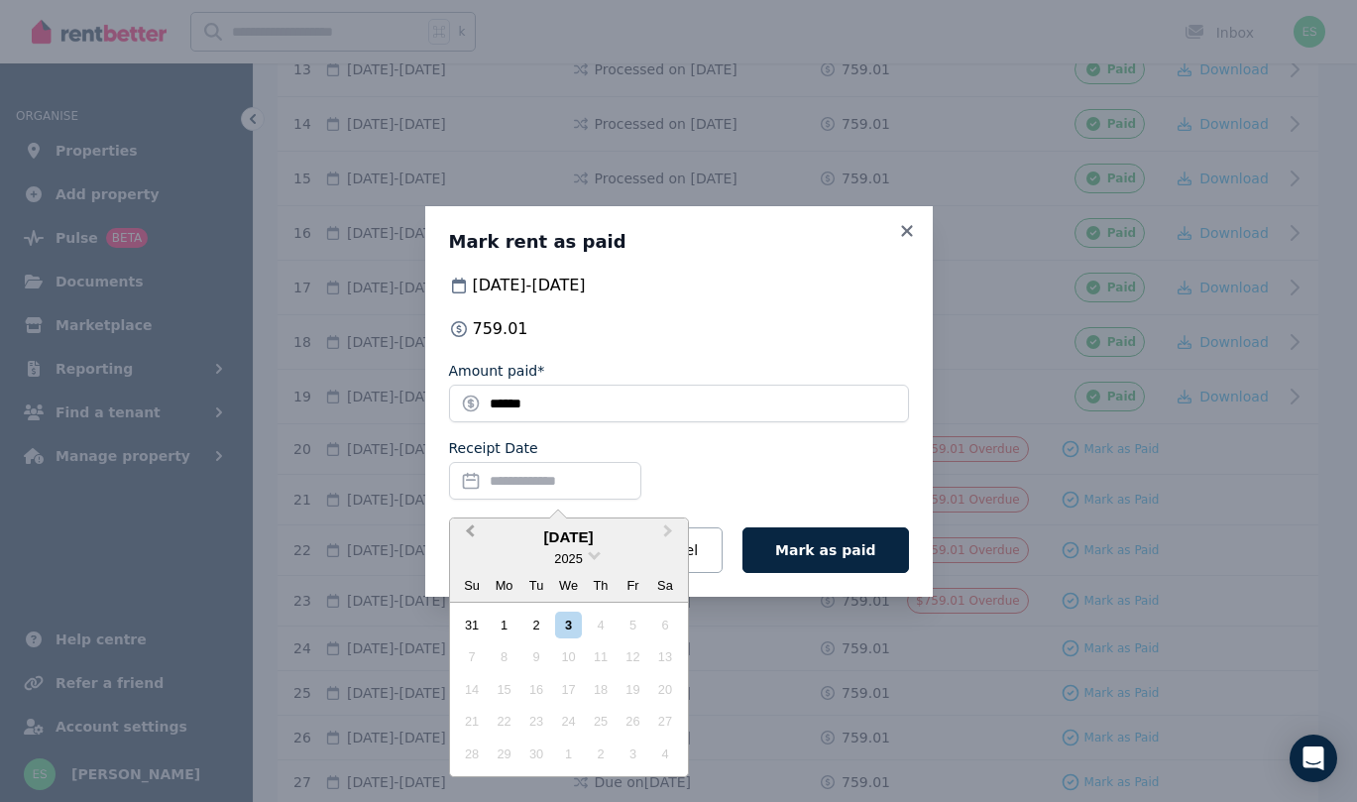
click at [469, 534] on button "Previous Month" at bounding box center [468, 536] width 32 height 32
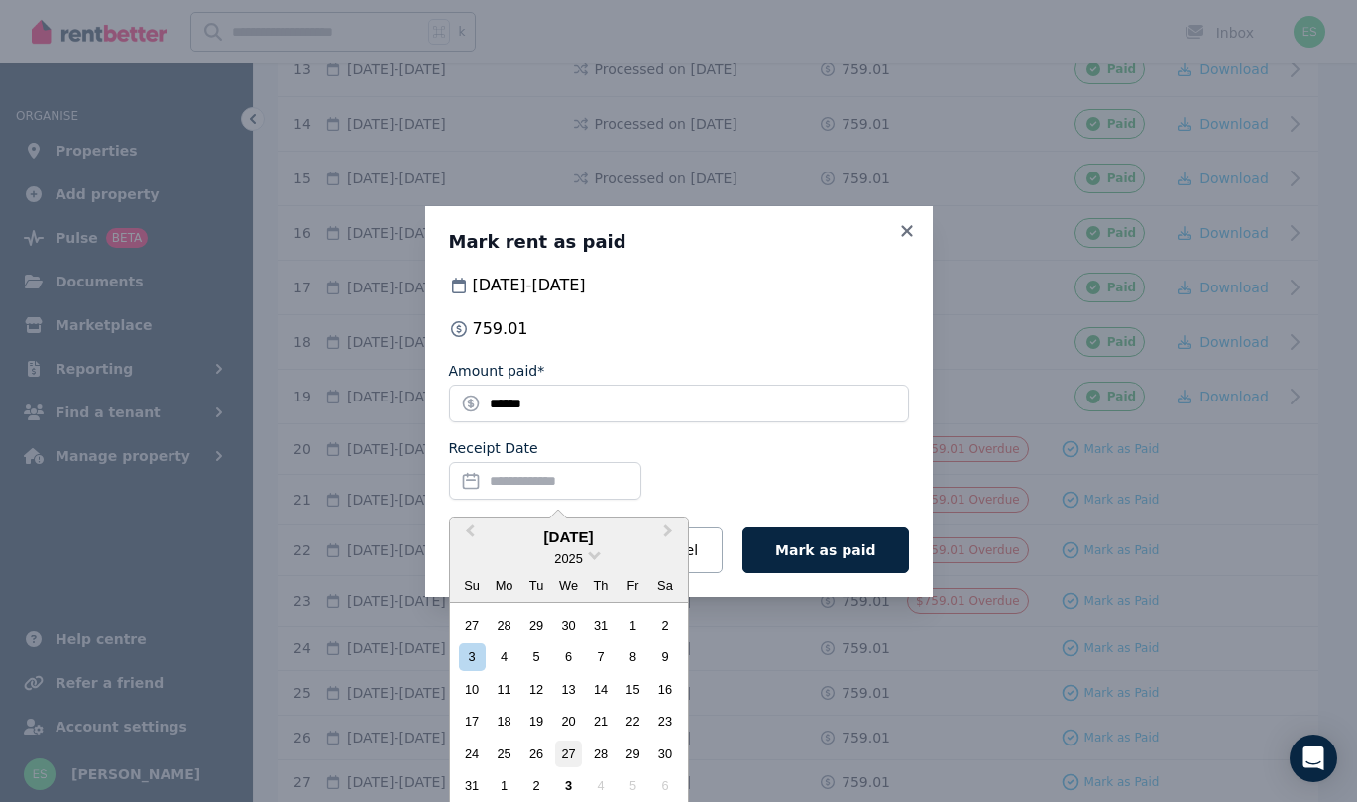
click at [568, 752] on div "27" at bounding box center [568, 753] width 27 height 27
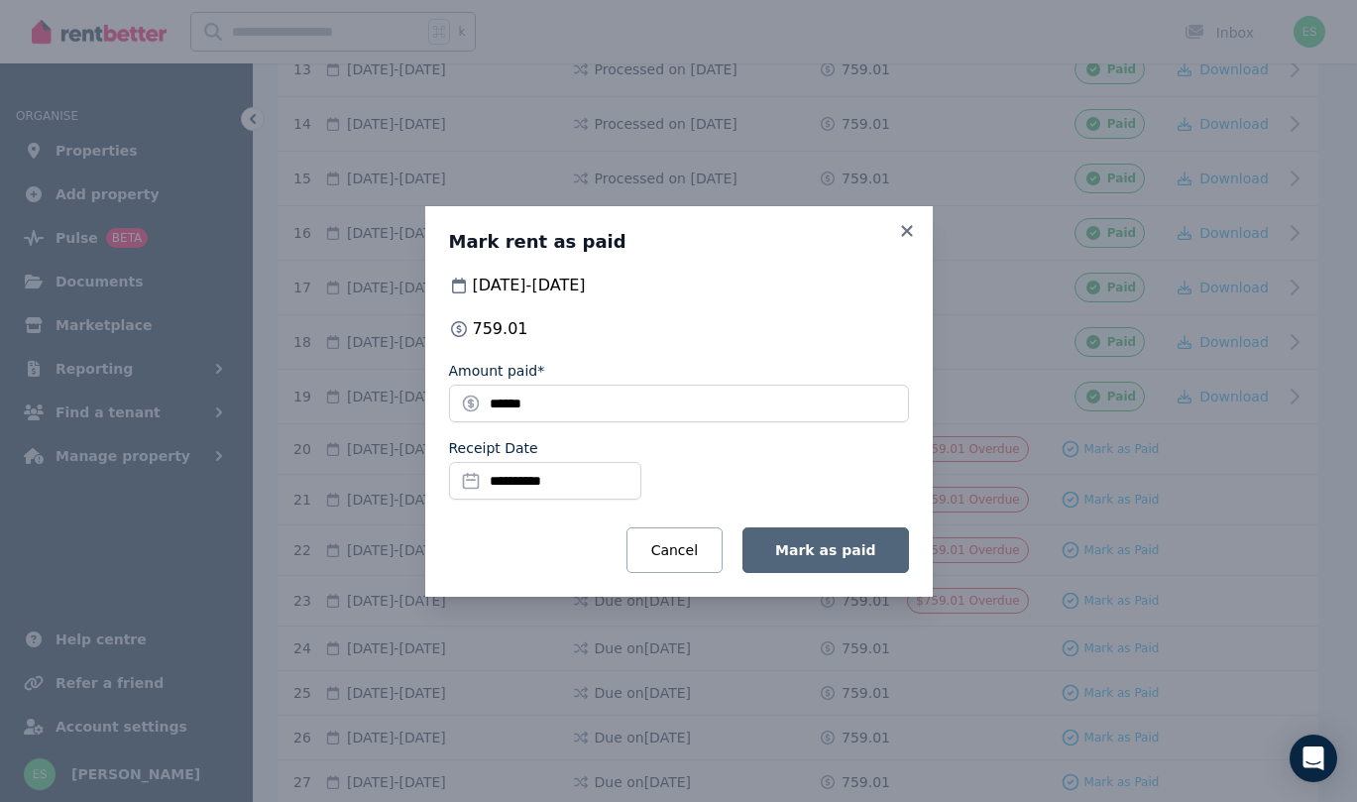
click at [857, 548] on span "Mark as paid" at bounding box center [825, 550] width 100 height 16
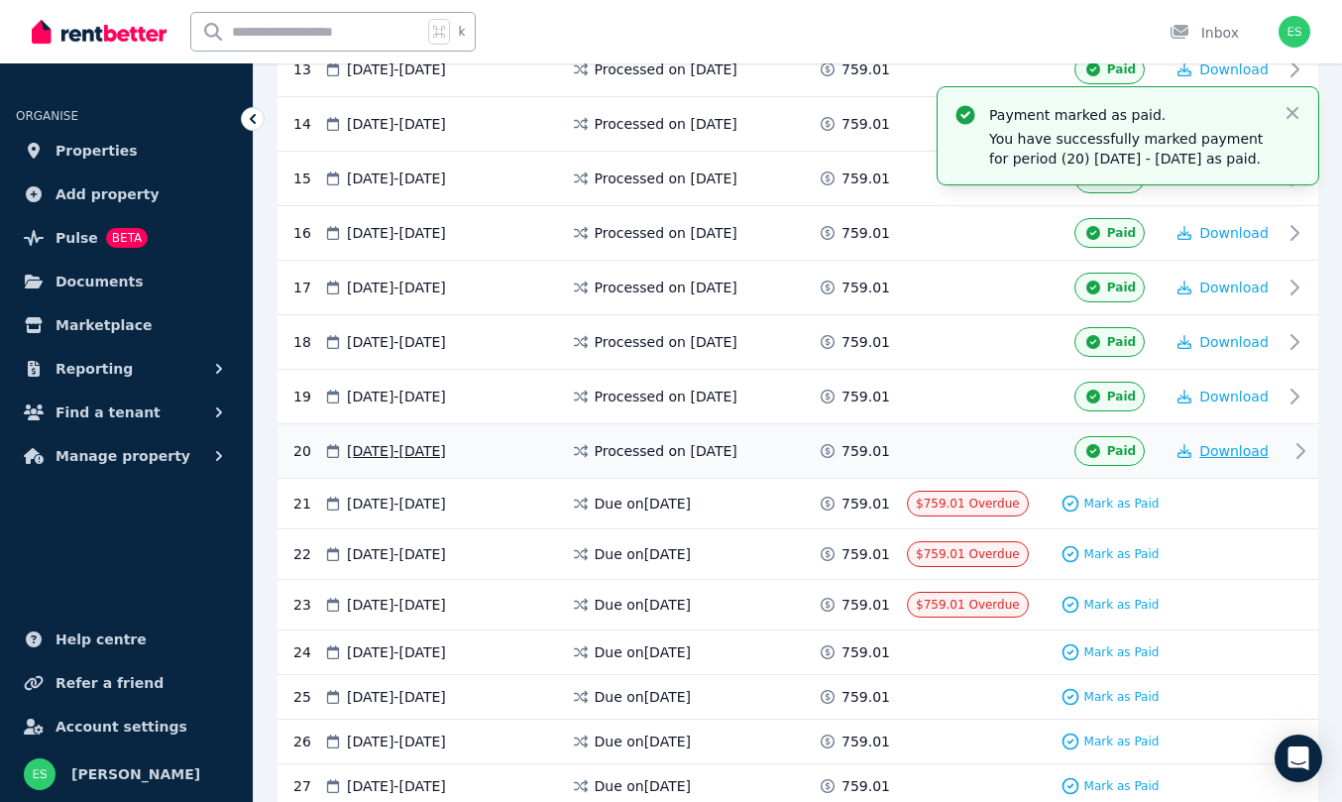
click at [1241, 451] on span "Download" at bounding box center [1233, 451] width 69 height 16
click at [91, 151] on span "Properties" at bounding box center [97, 151] width 82 height 24
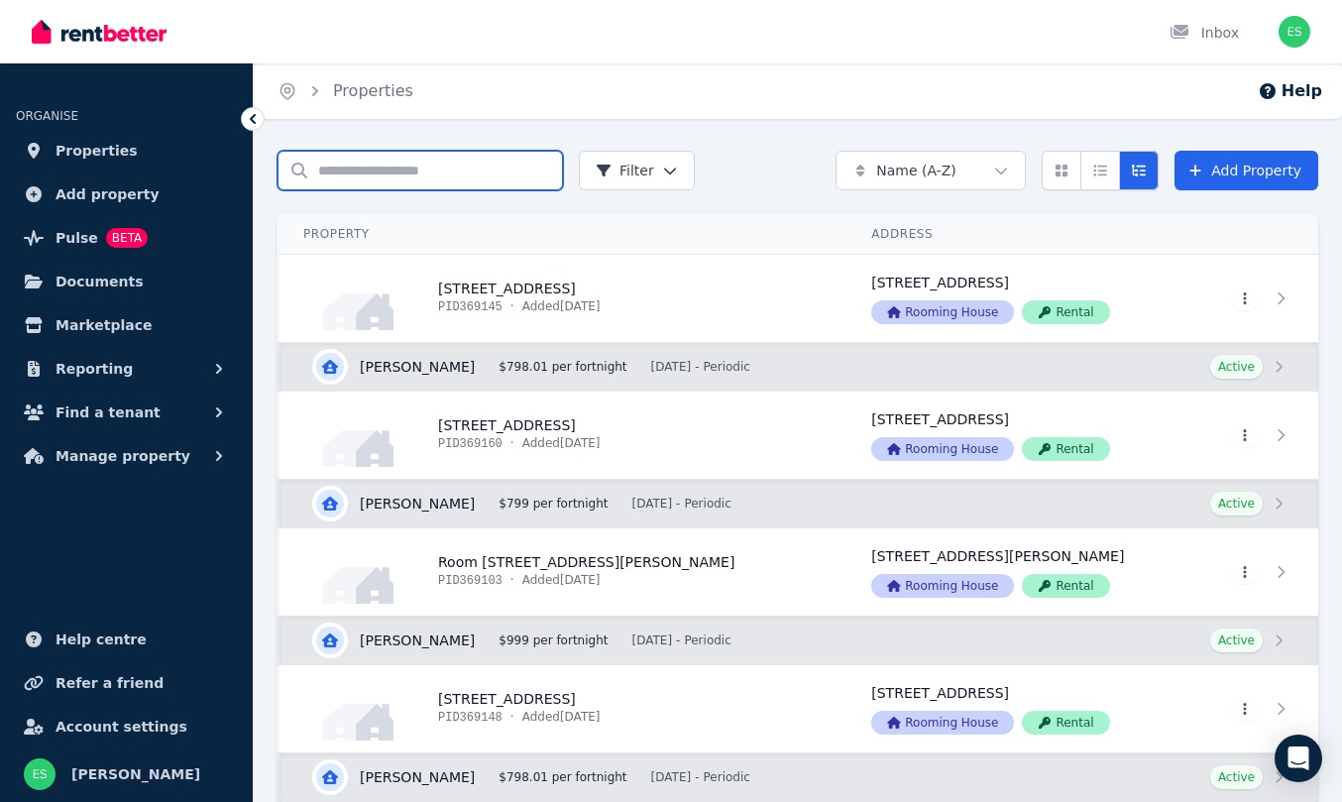
click at [354, 171] on input "Search properties" at bounding box center [420, 171] width 285 height 40
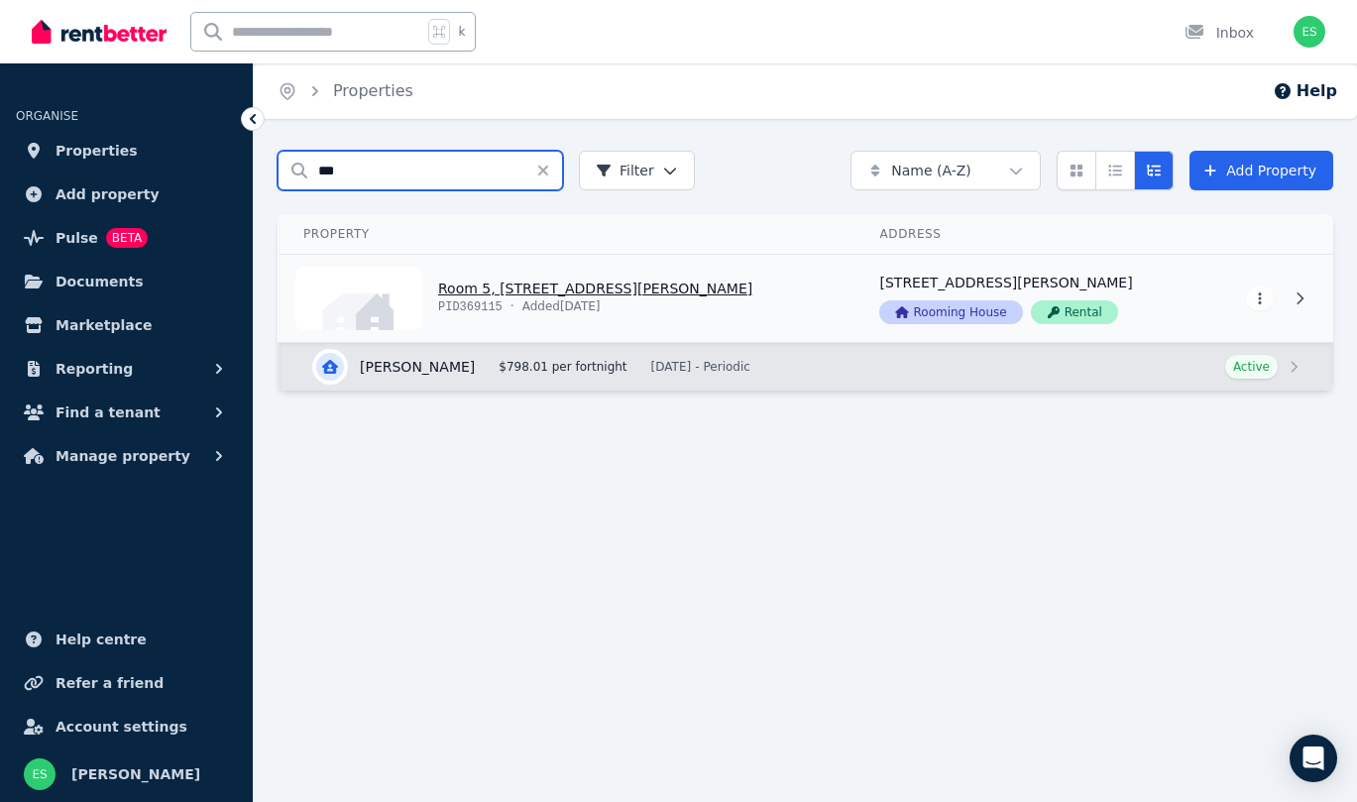
type input "***"
click at [501, 287] on link "View property details" at bounding box center [567, 298] width 576 height 87
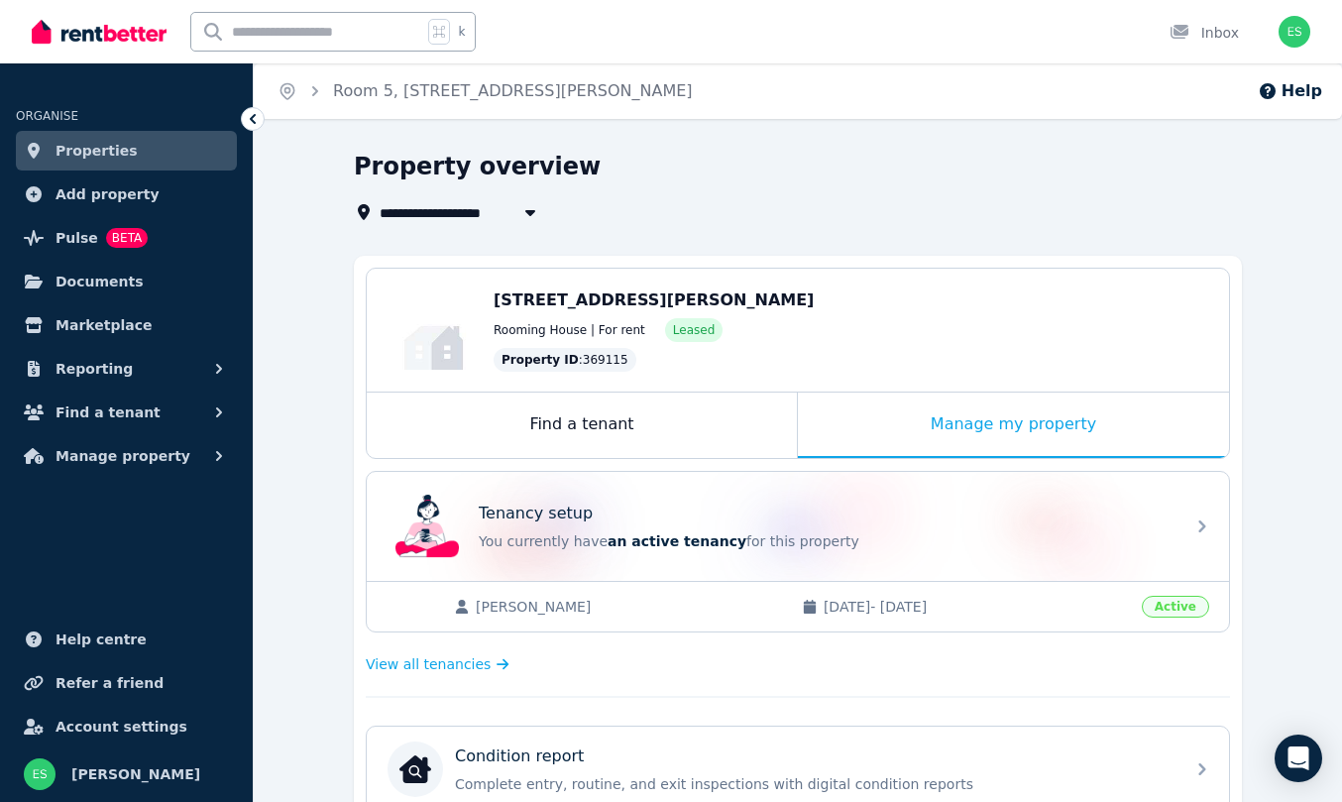
scroll to position [449, 0]
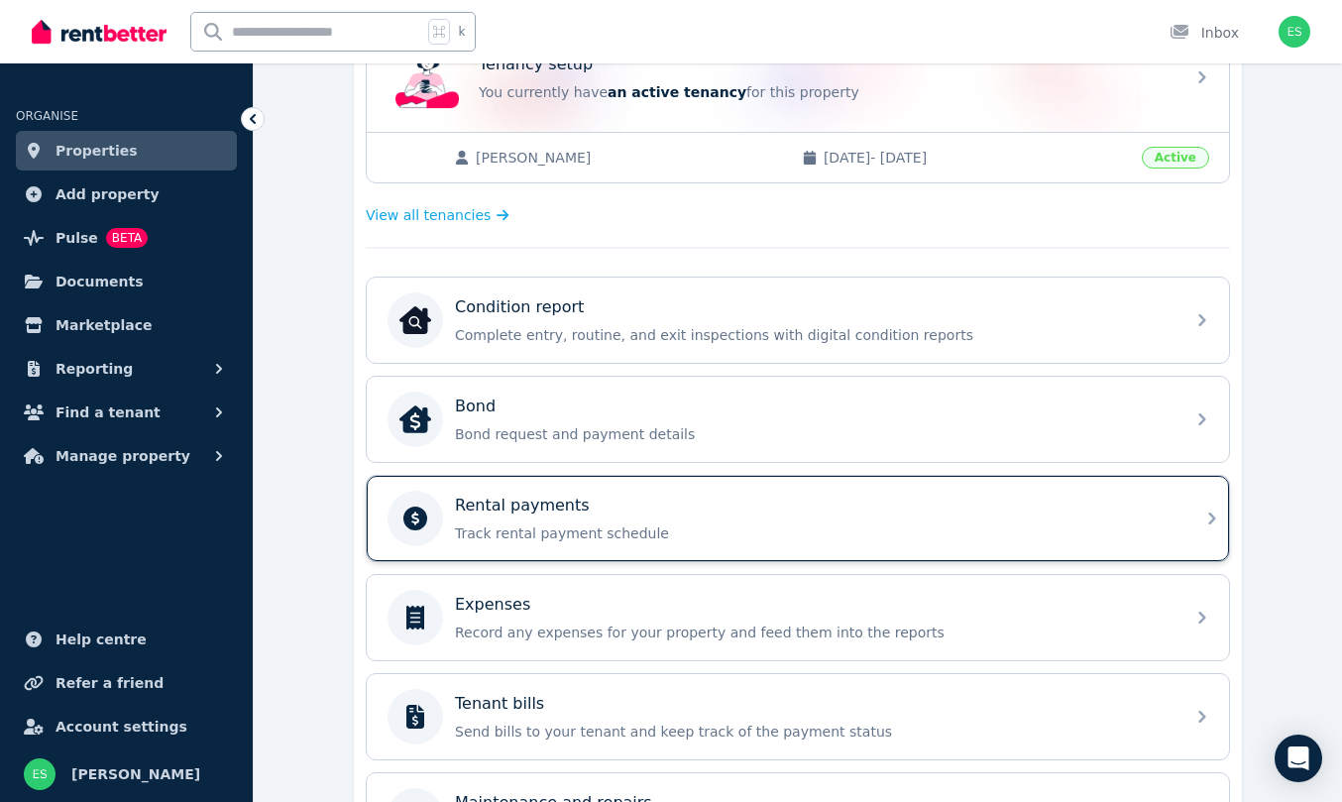
click at [680, 508] on div "Rental payments" at bounding box center [814, 506] width 718 height 24
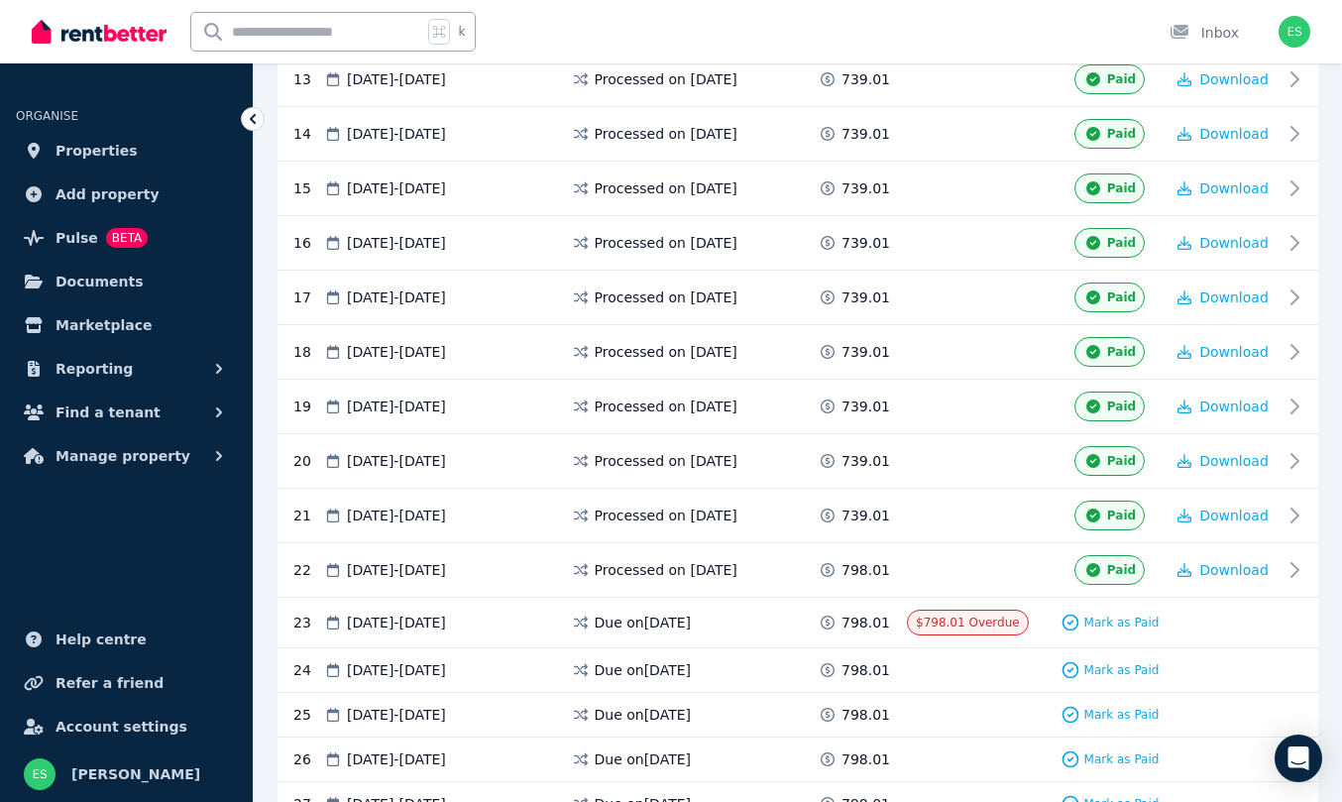
scroll to position [1219, 0]
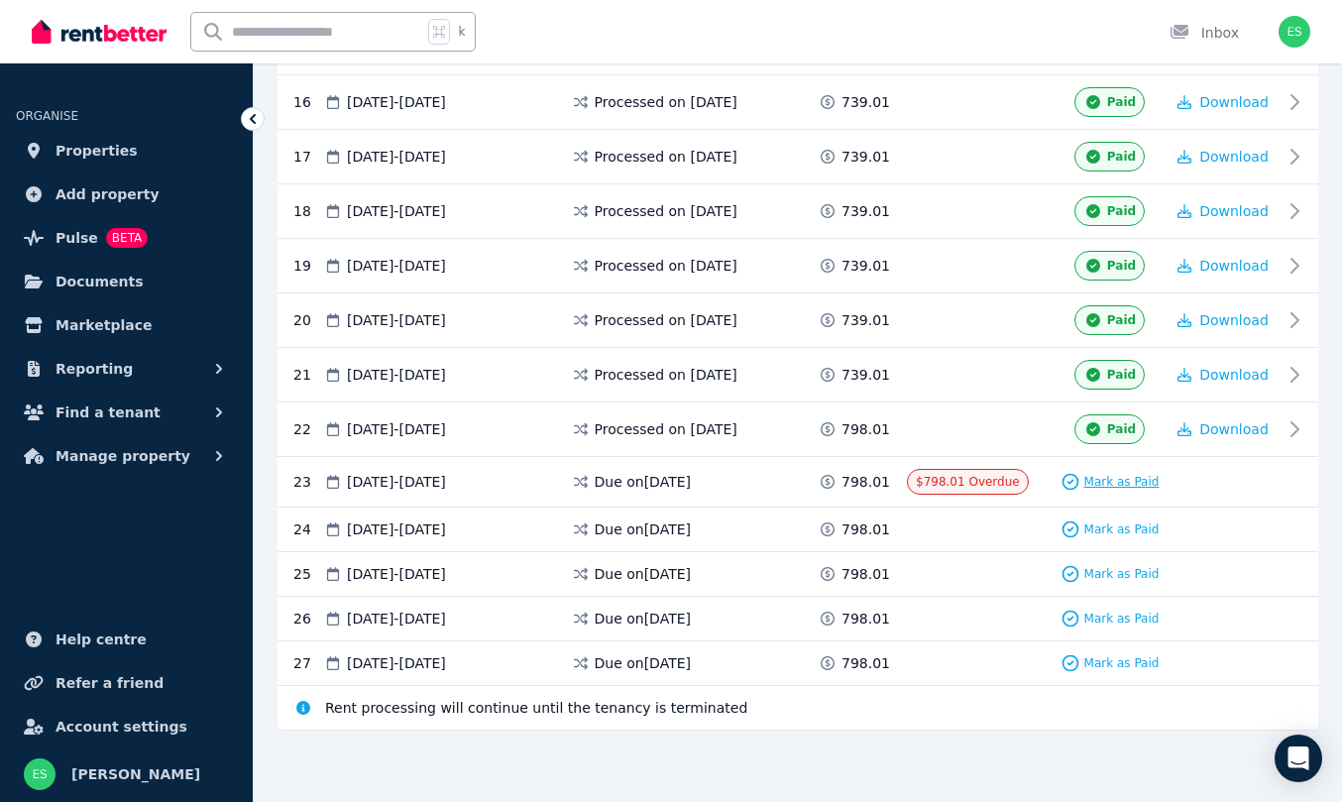
click at [1114, 482] on span "Mark as Paid" at bounding box center [1121, 482] width 75 height 16
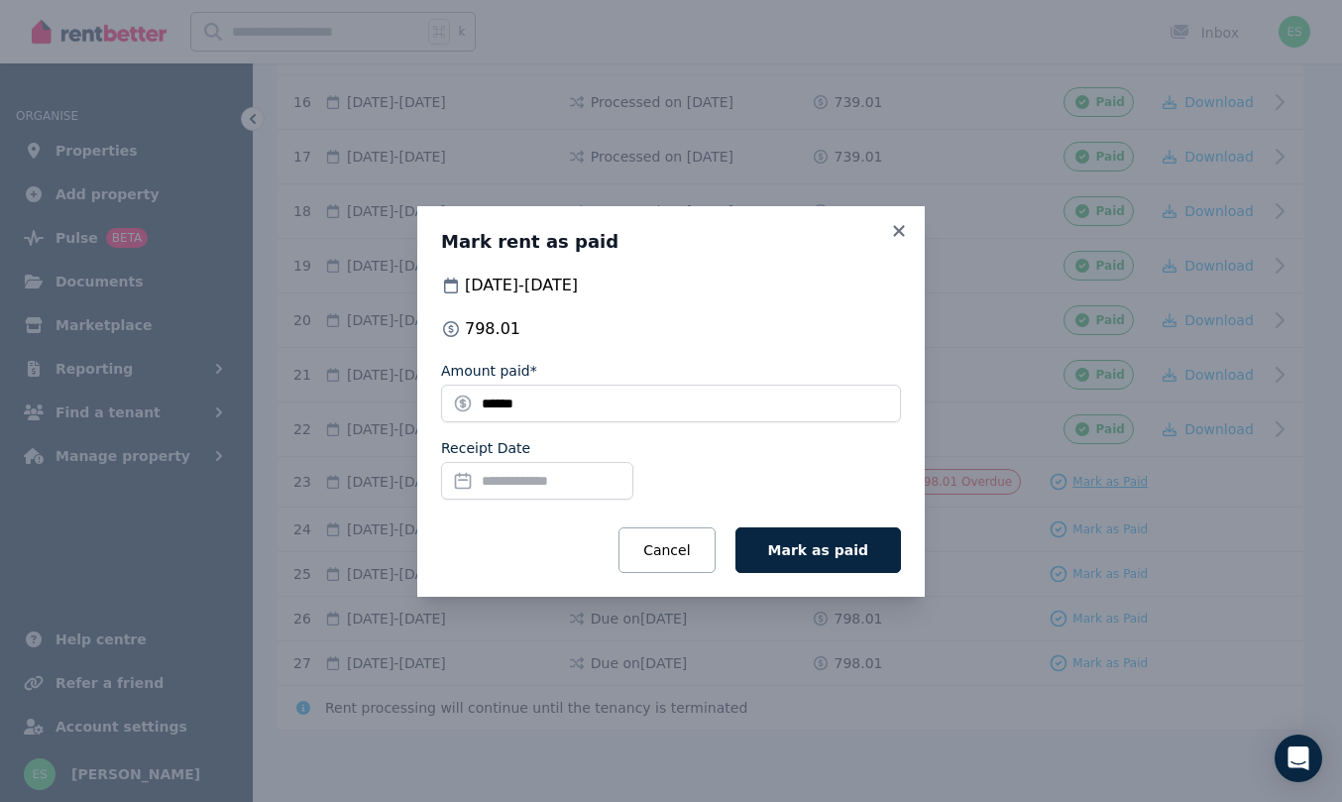
scroll to position [1199, 0]
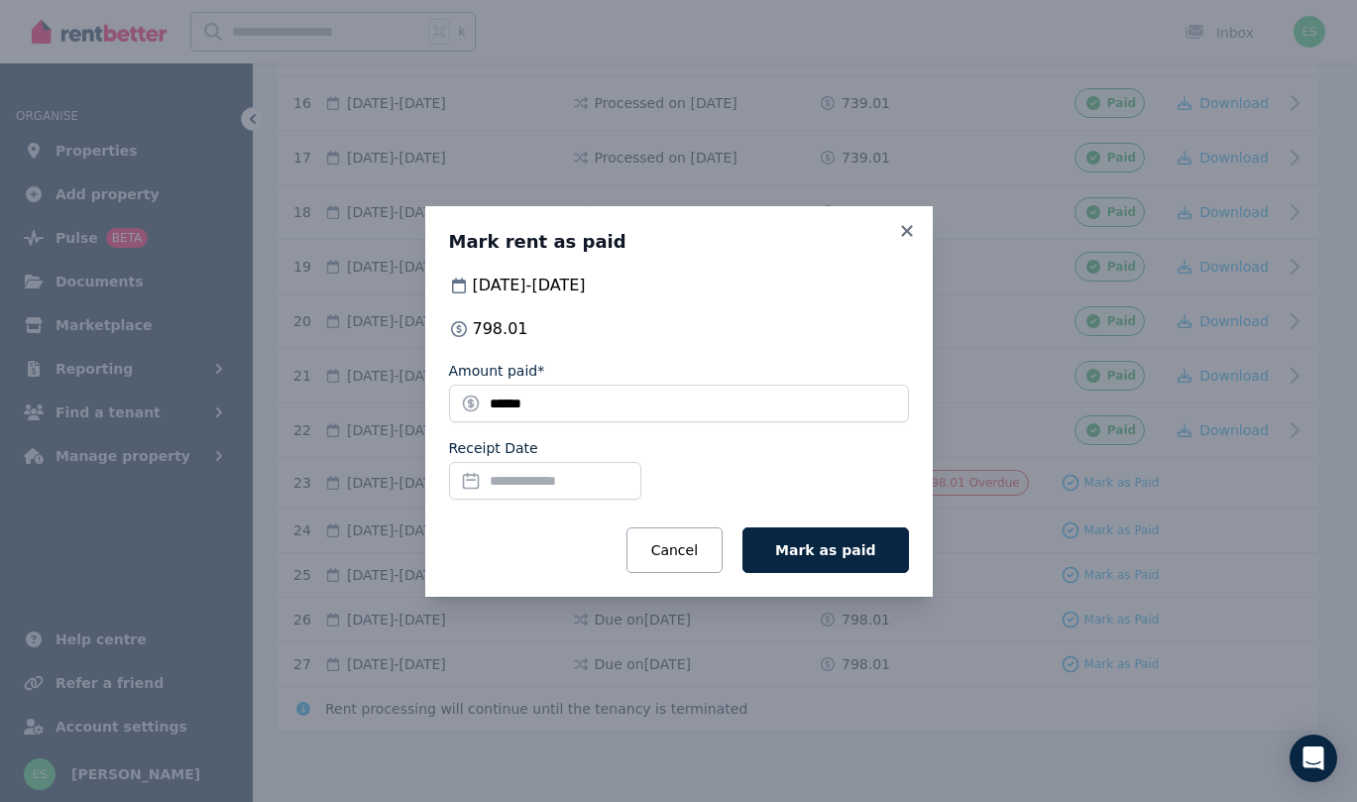
click at [509, 483] on input "Receipt Date" at bounding box center [545, 481] width 192 height 38
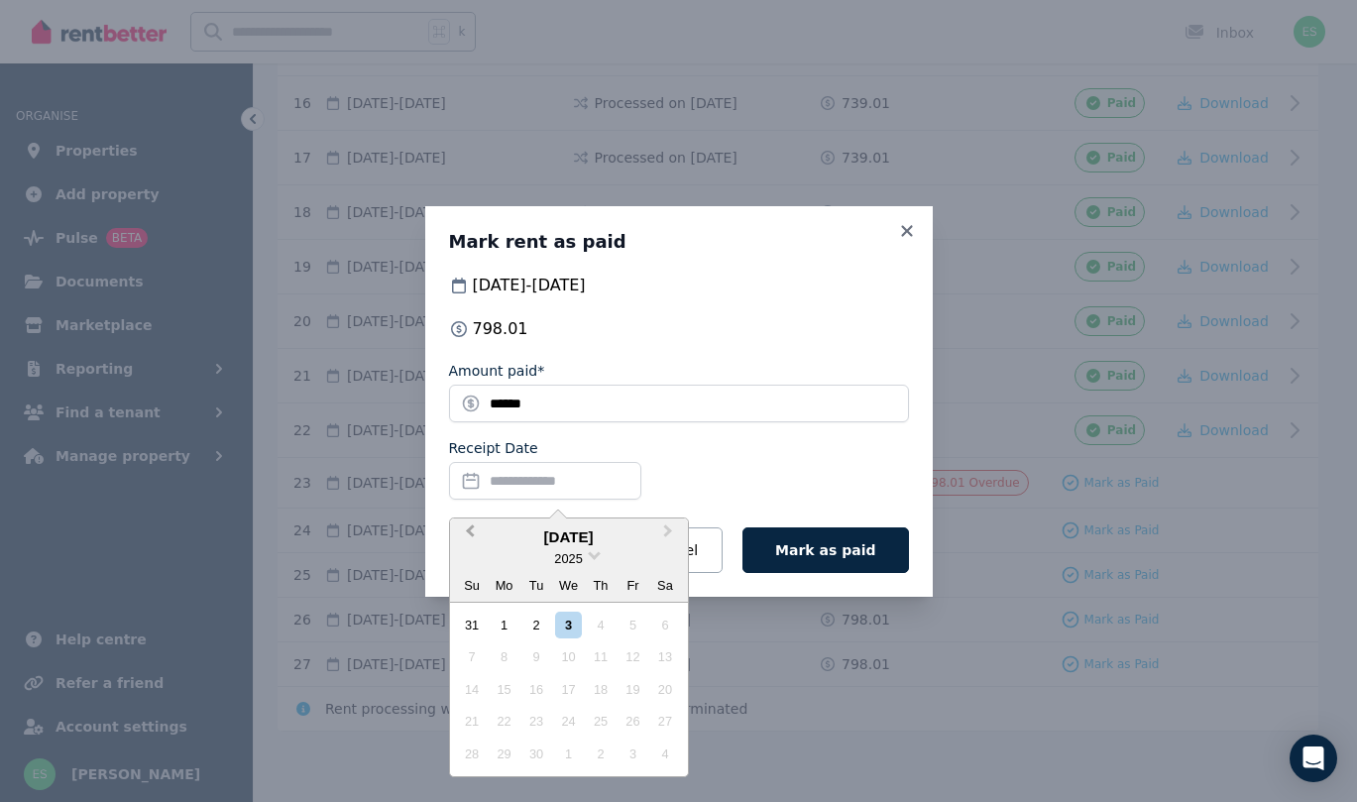
click at [470, 525] on span "Previous Month" at bounding box center [470, 535] width 0 height 30
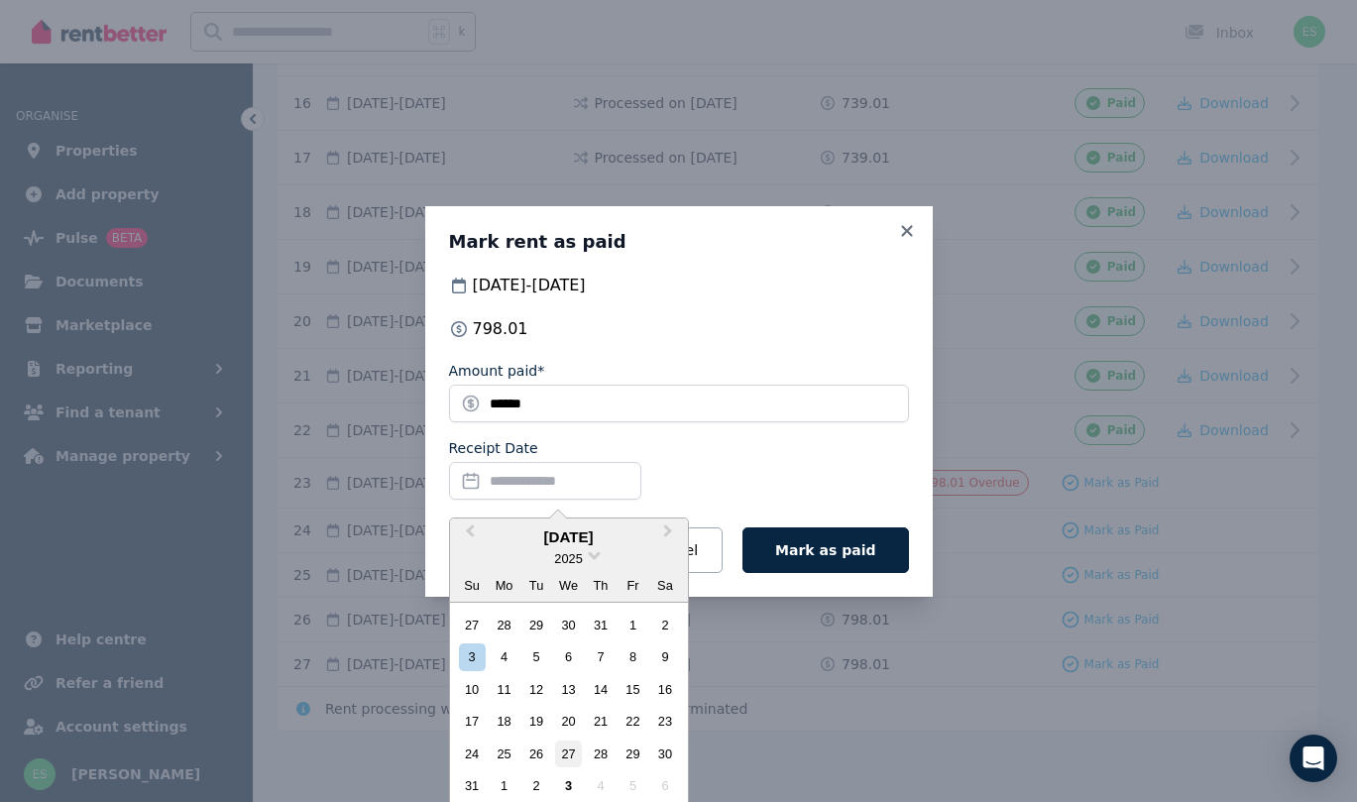
click at [566, 750] on div "27" at bounding box center [568, 753] width 27 height 27
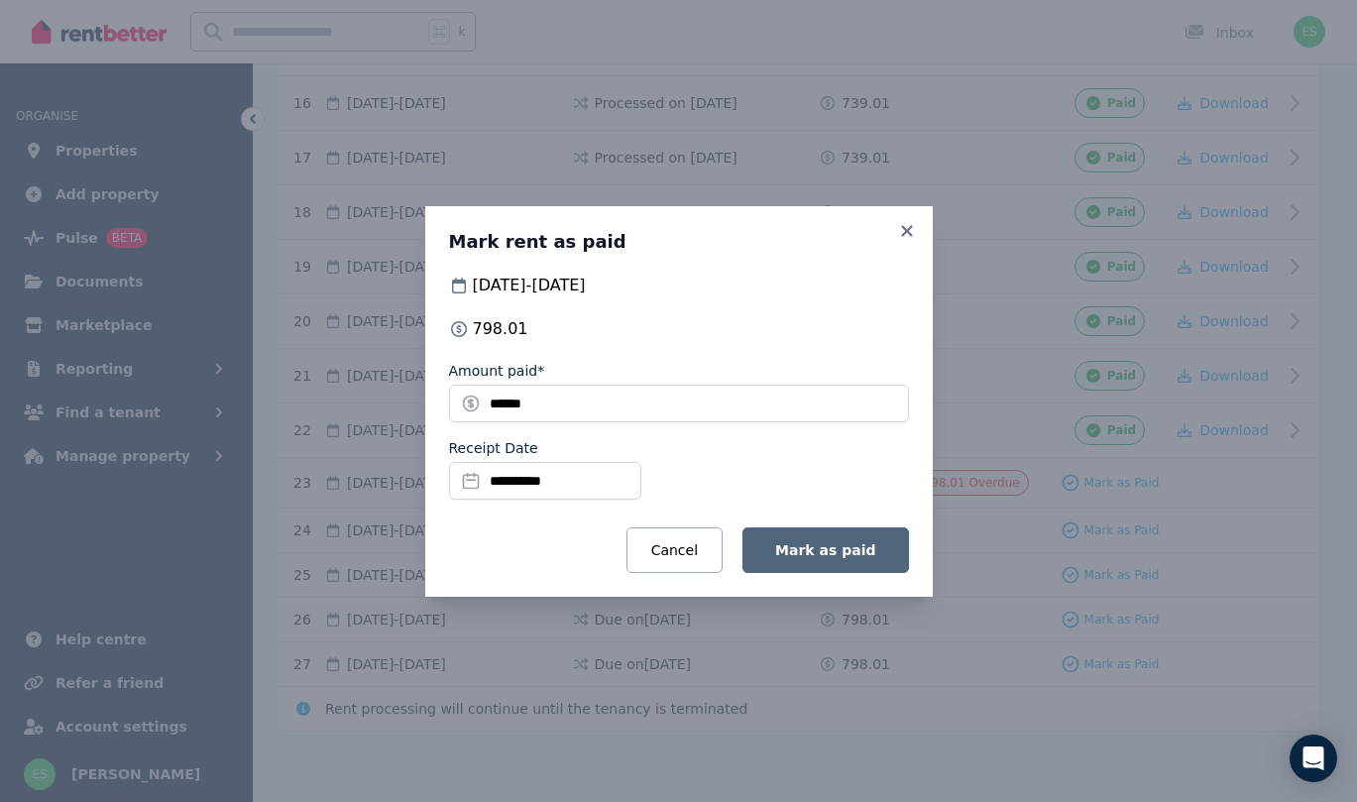
click at [823, 542] on span "Mark as paid" at bounding box center [825, 550] width 100 height 16
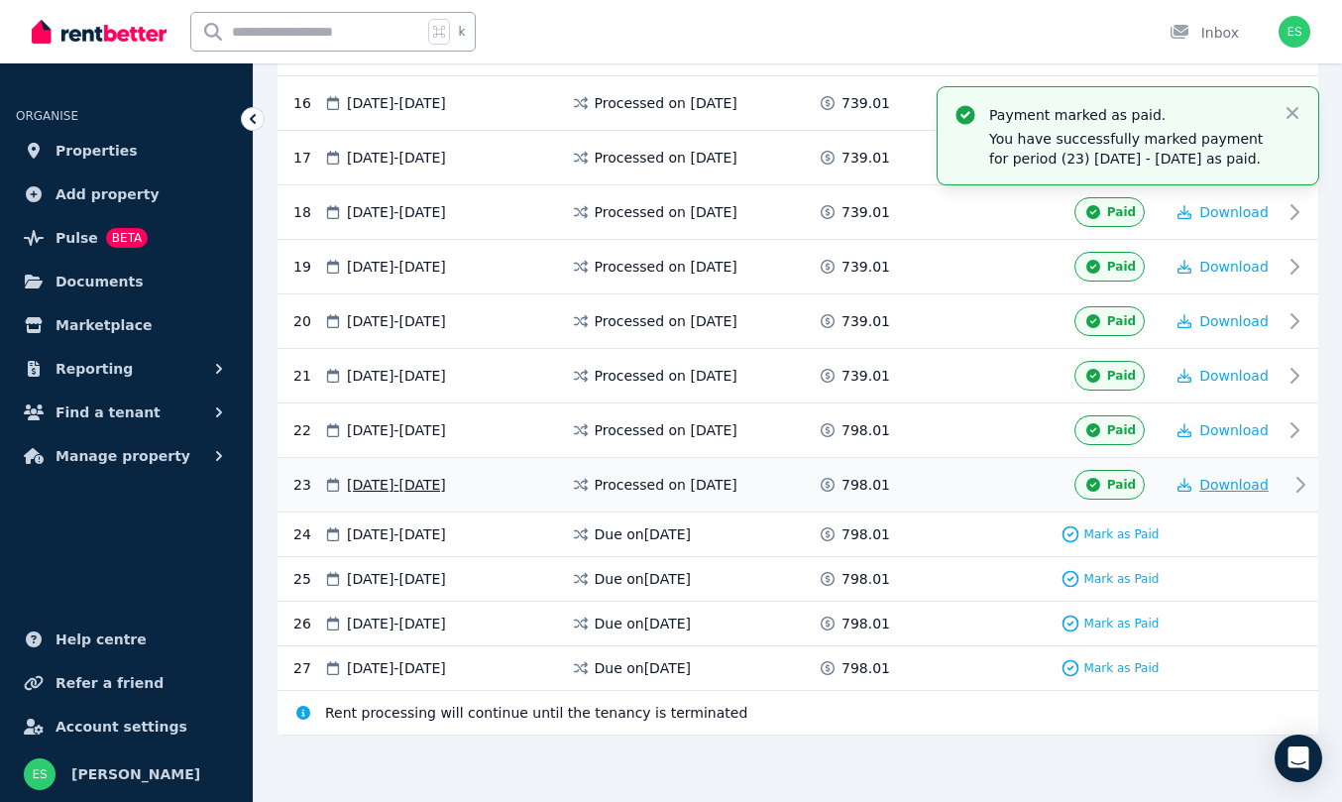
click at [1241, 477] on span "Download" at bounding box center [1233, 485] width 69 height 16
click at [1294, 113] on icon "button" at bounding box center [1292, 113] width 20 height 20
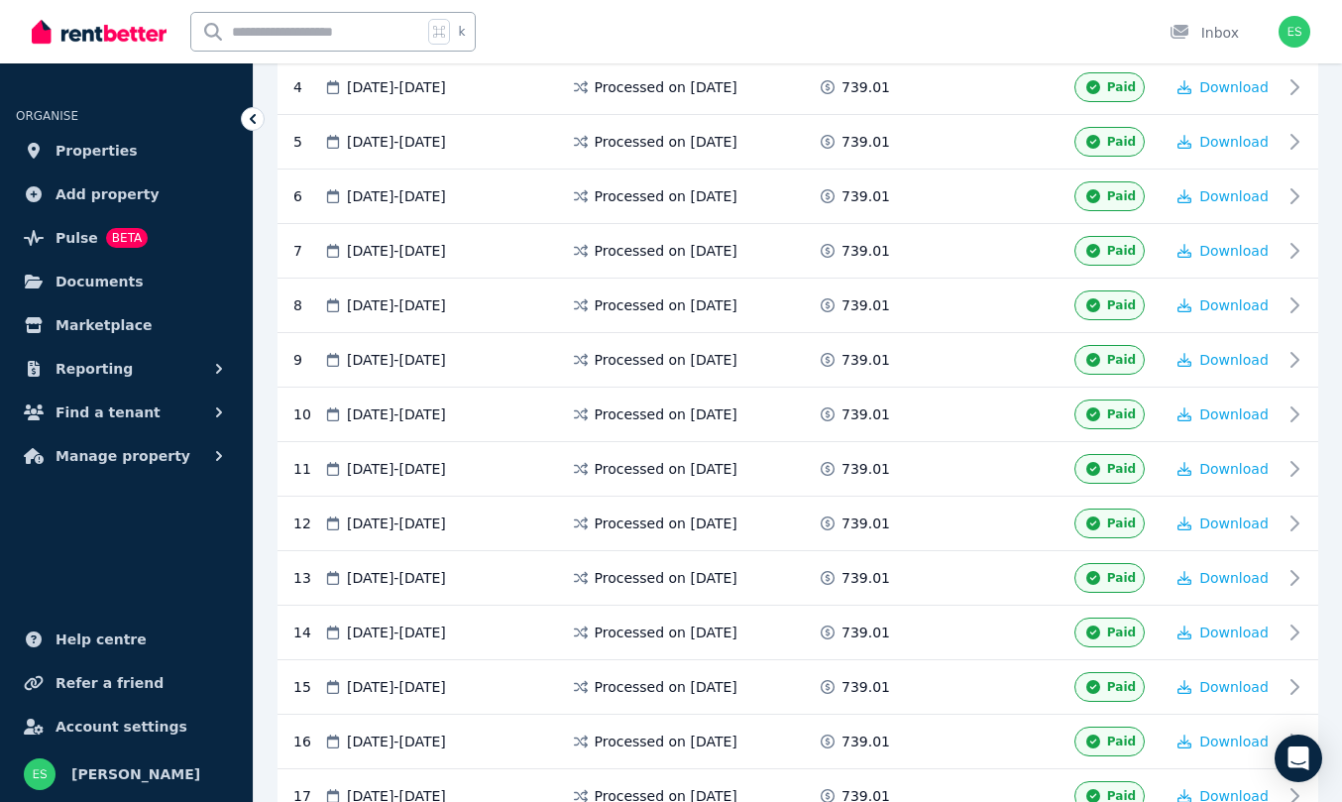
scroll to position [33, 0]
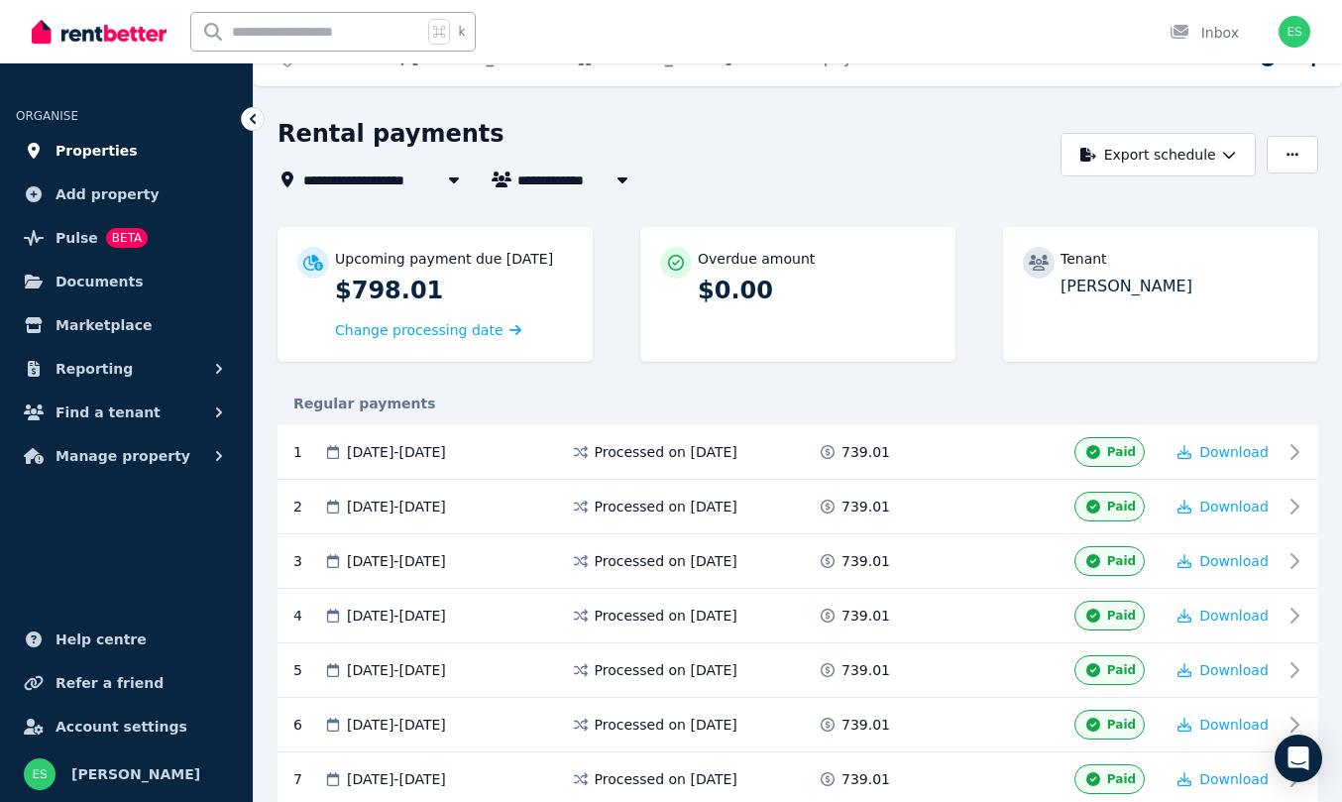
click at [86, 155] on span "Properties" at bounding box center [97, 151] width 82 height 24
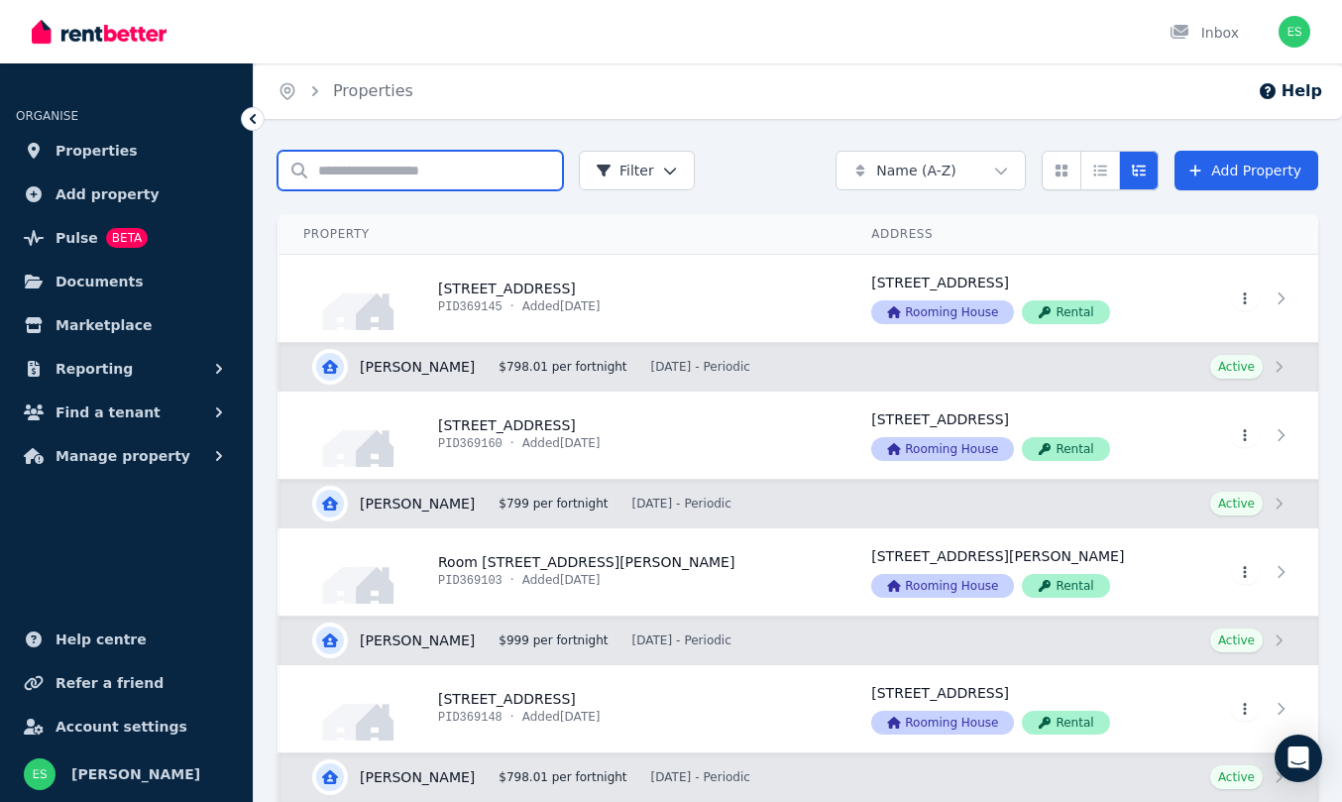
click at [424, 174] on input "Search properties" at bounding box center [420, 171] width 285 height 40
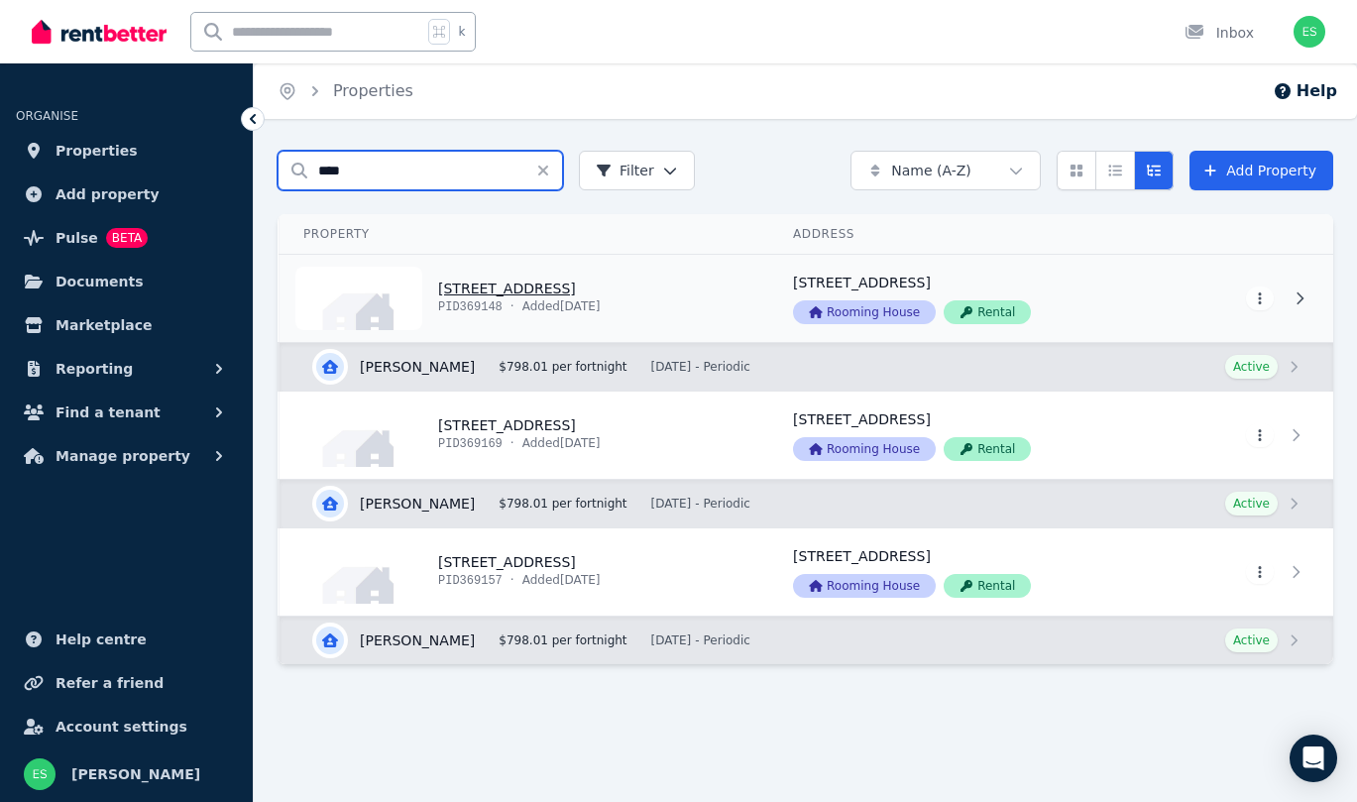
type input "****"
click at [492, 289] on link "View property details" at bounding box center [524, 298] width 490 height 87
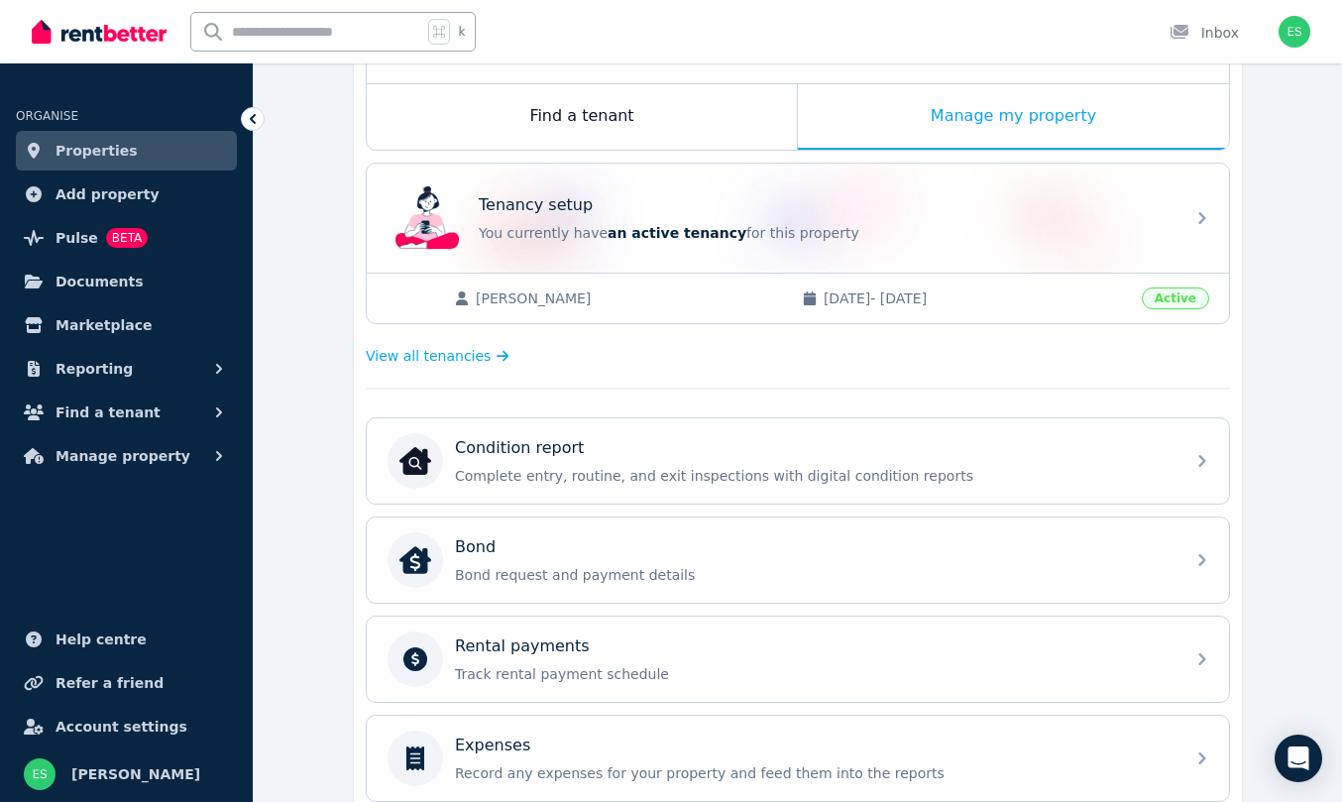
scroll to position [314, 0]
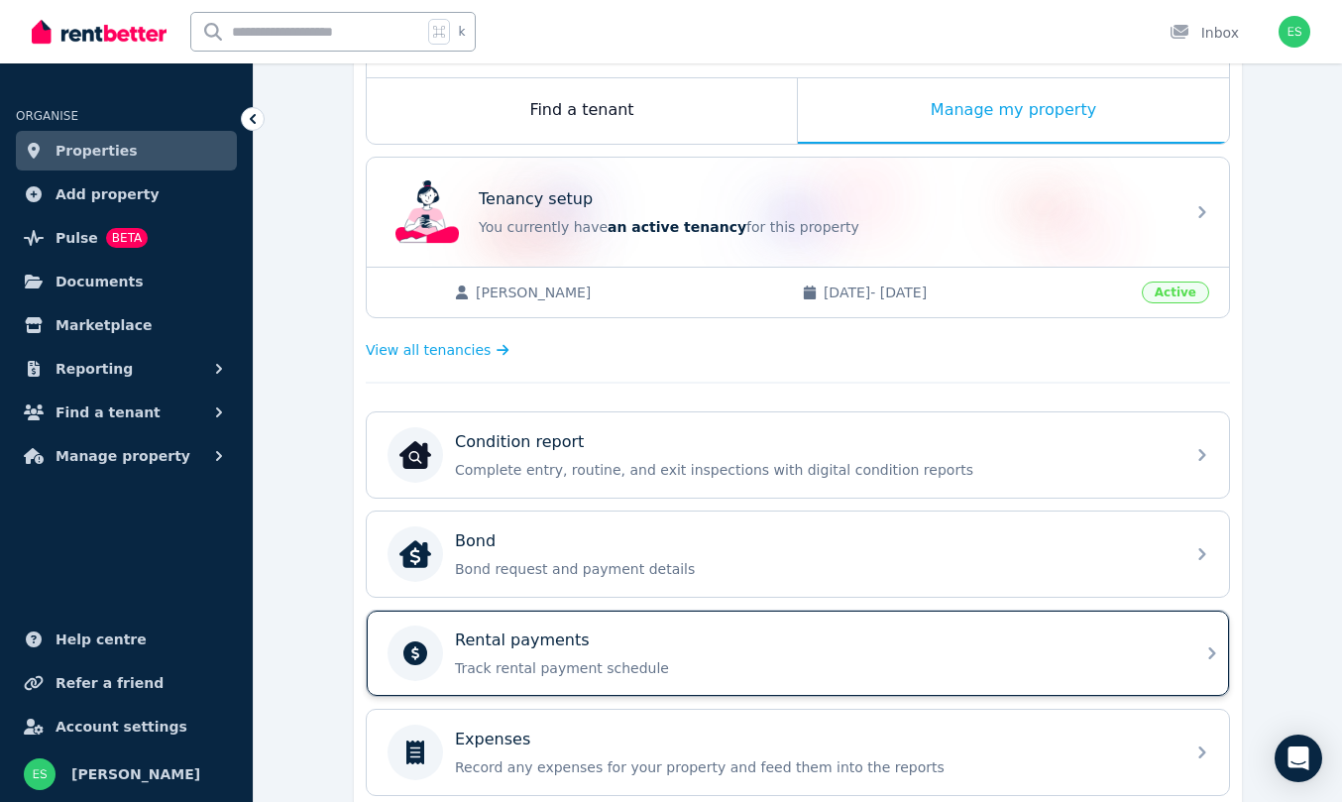
click at [757, 643] on div "Rental payments" at bounding box center [814, 640] width 718 height 24
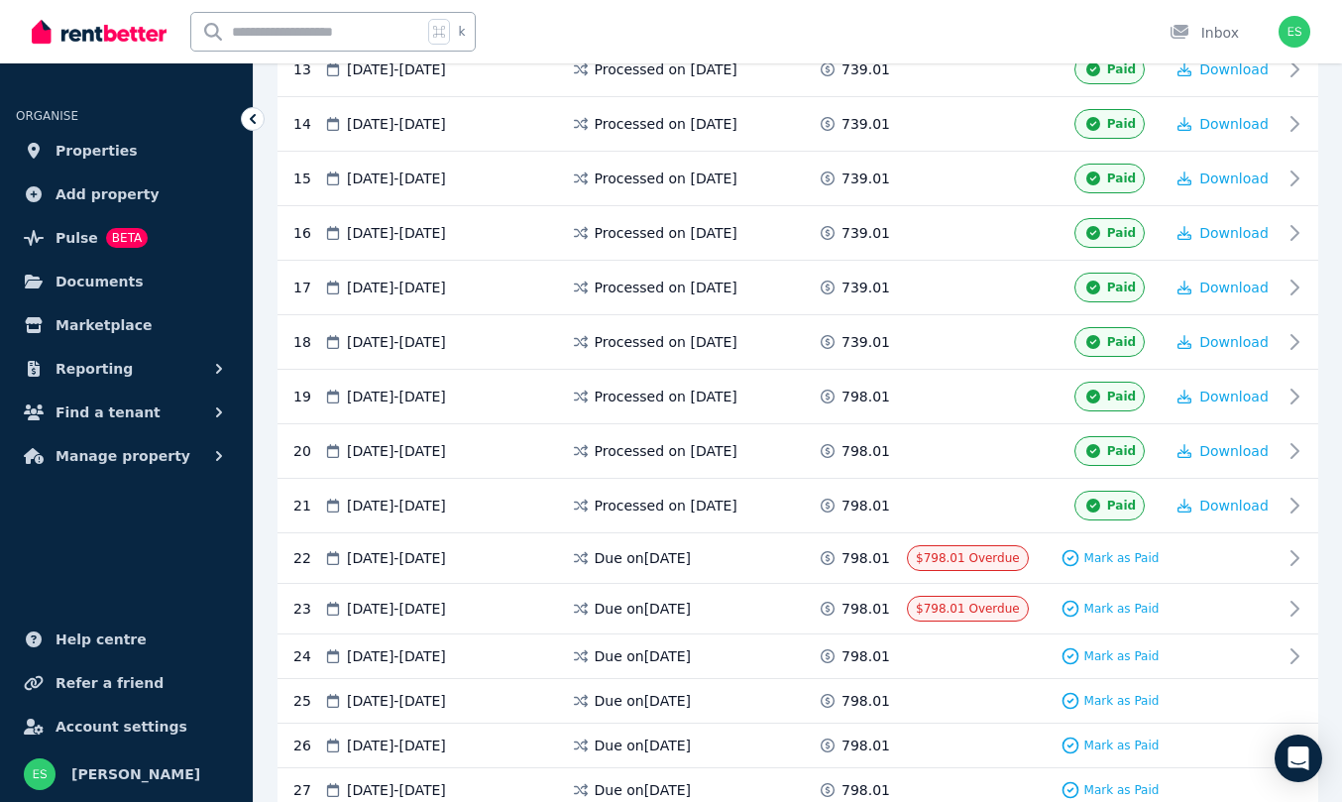
scroll to position [1084, 0]
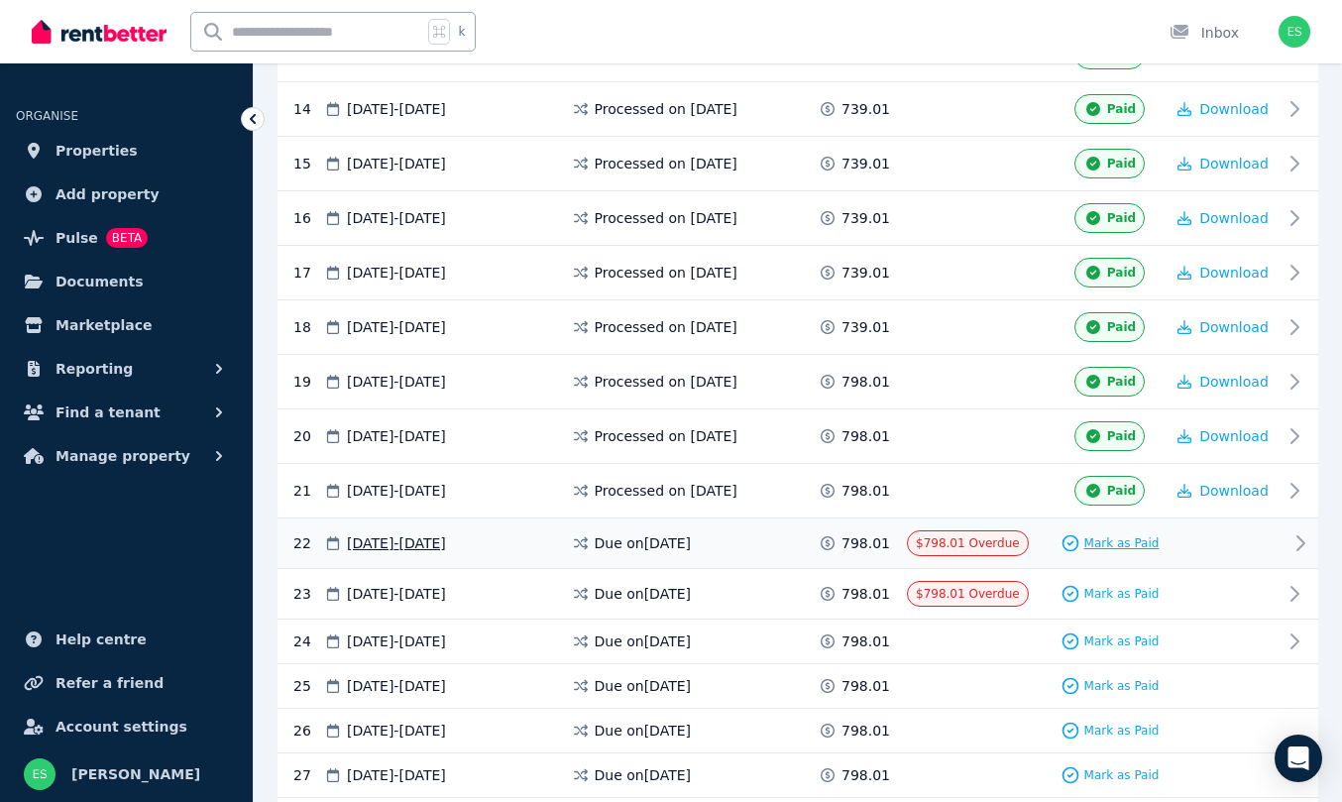
click at [1110, 544] on span "Mark as Paid" at bounding box center [1121, 543] width 75 height 16
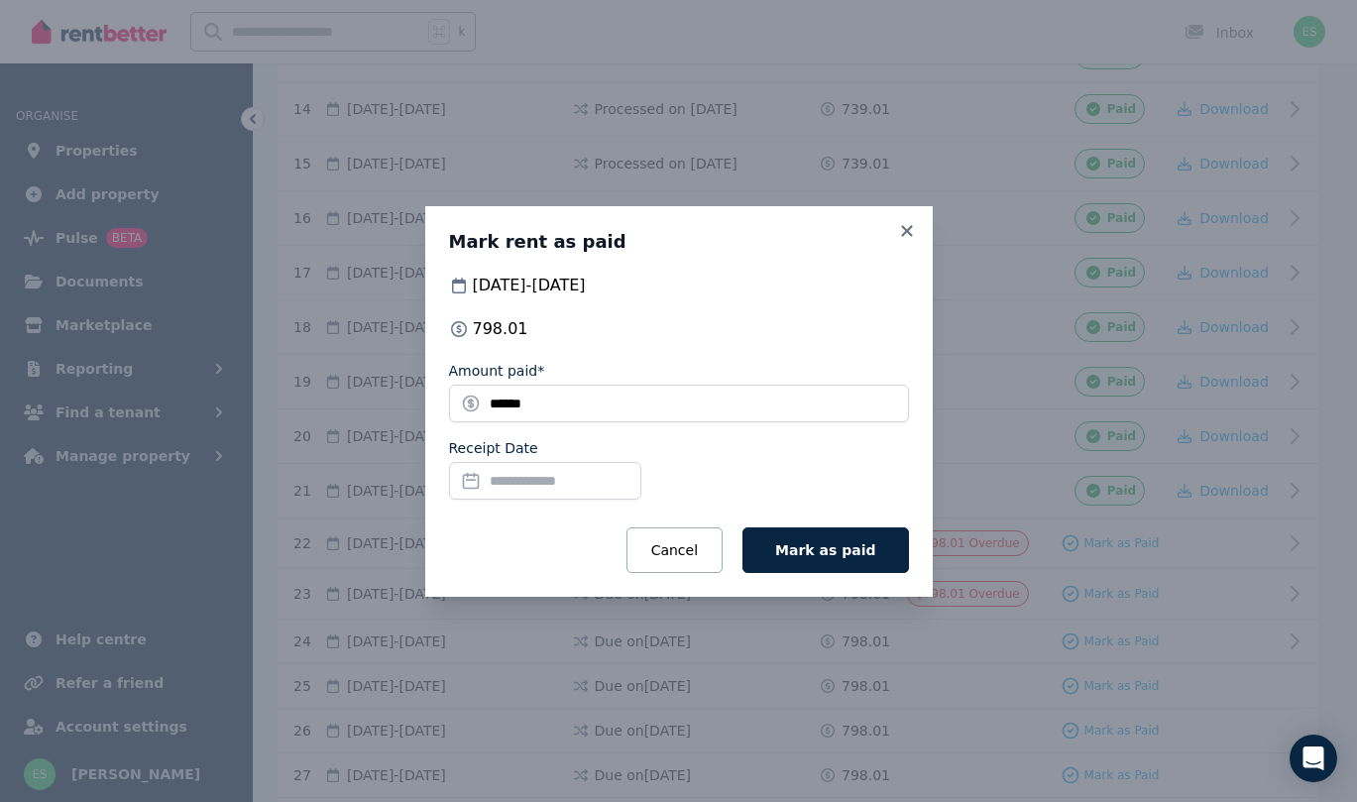
click at [524, 482] on input "Receipt Date" at bounding box center [545, 481] width 192 height 38
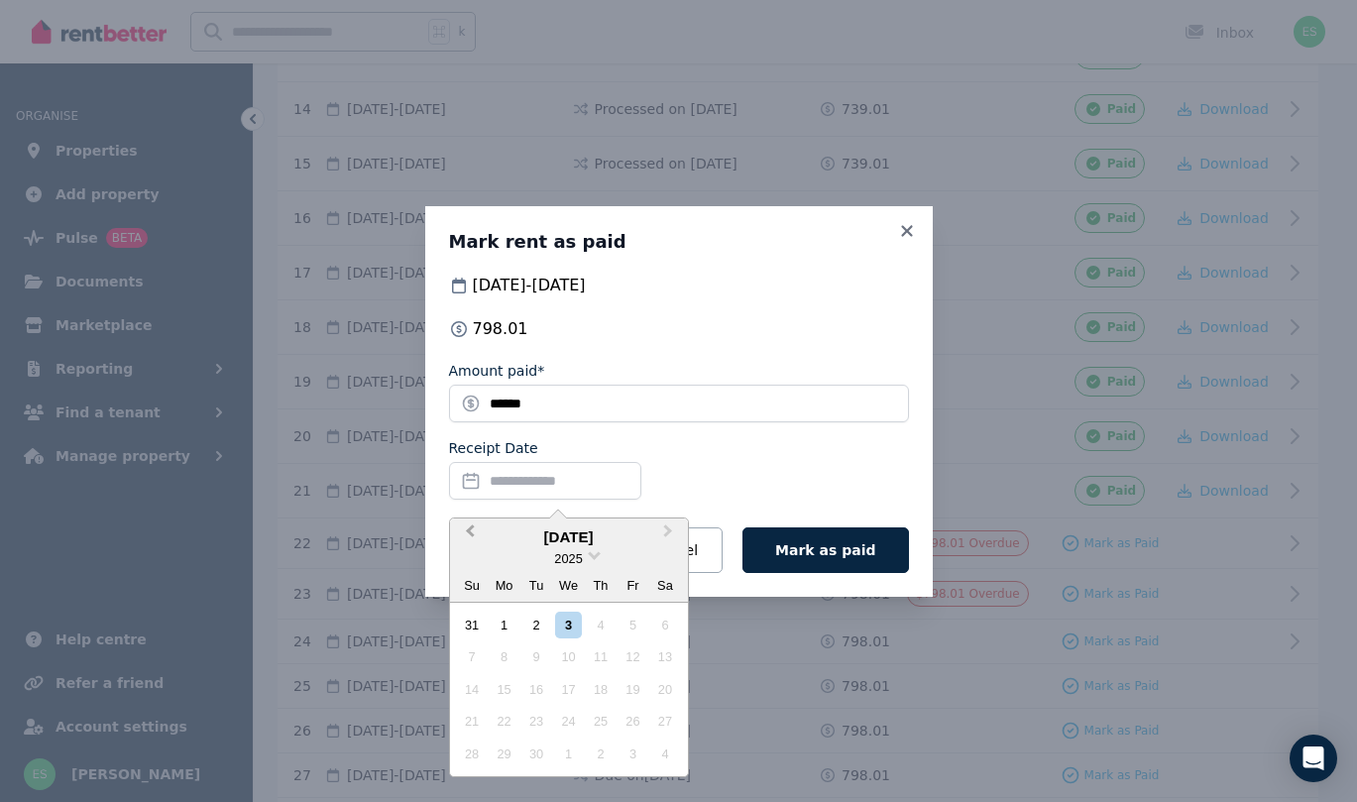
click at [470, 527] on span "Previous Month" at bounding box center [470, 535] width 0 height 30
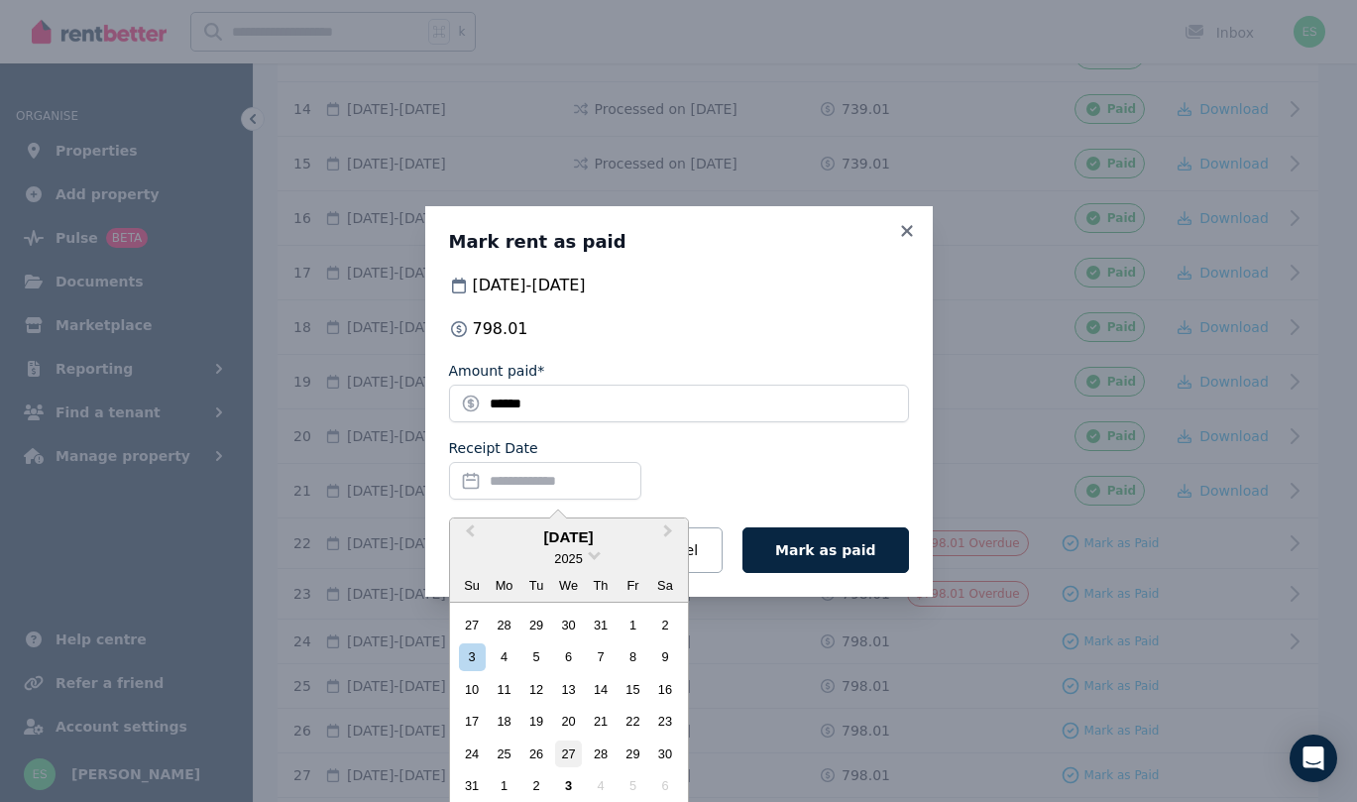
click at [574, 751] on div "27" at bounding box center [568, 753] width 27 height 27
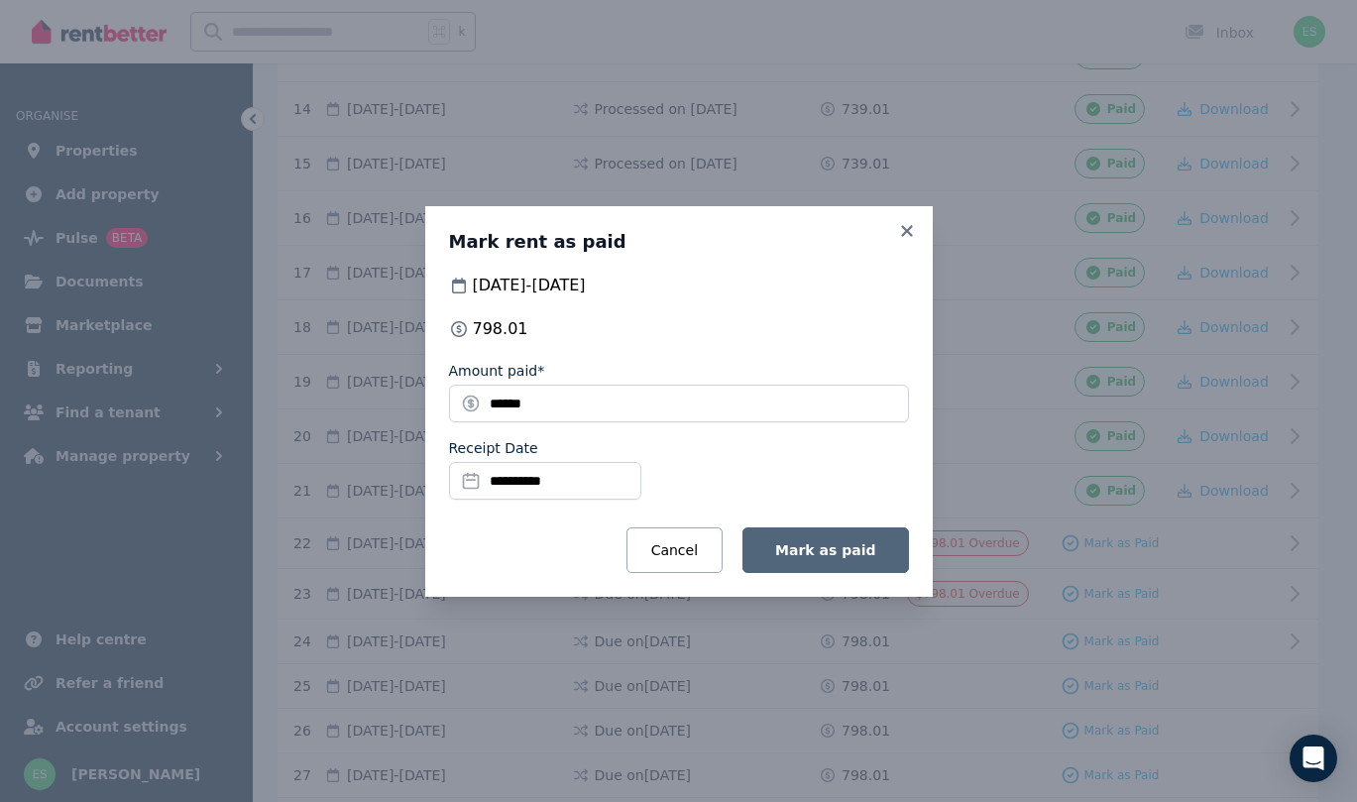
click at [867, 547] on span "Mark as paid" at bounding box center [825, 550] width 100 height 16
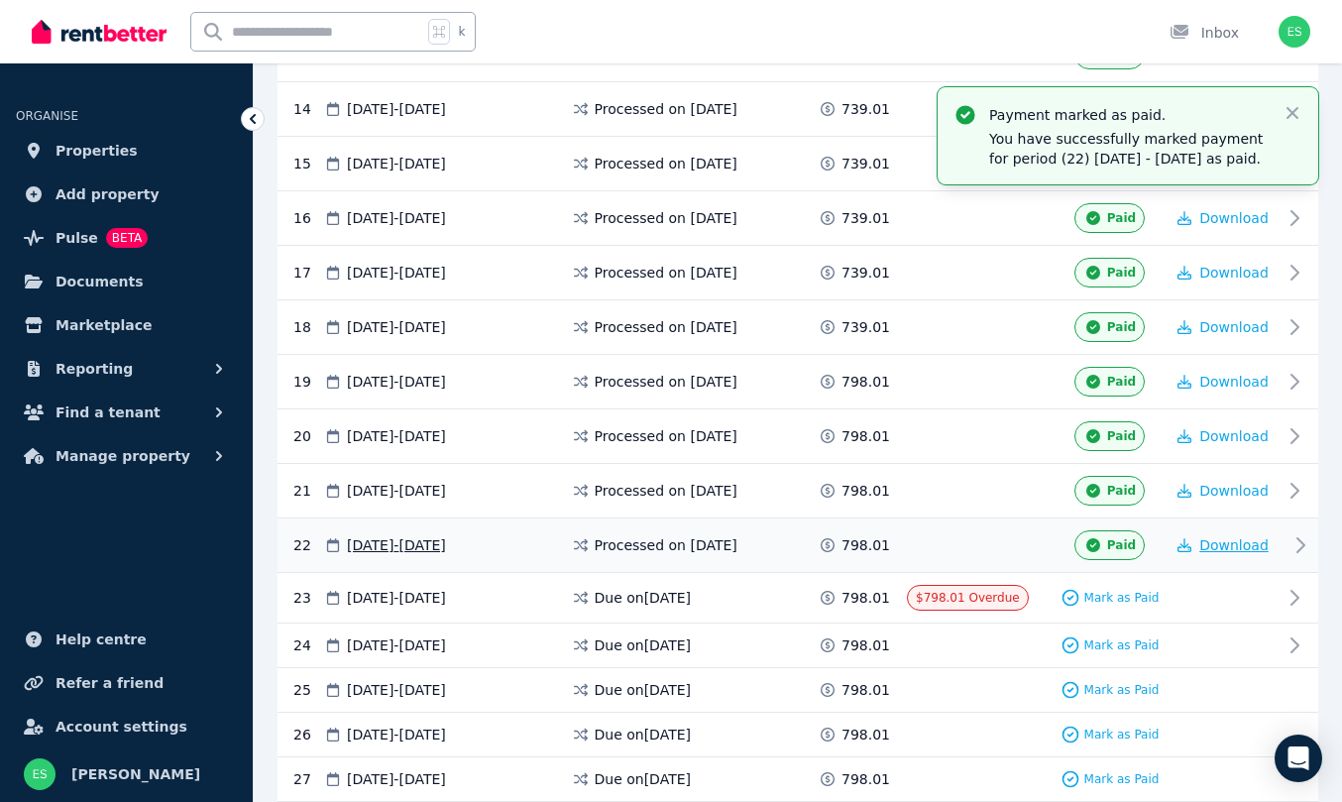
click at [1235, 553] on span "Download" at bounding box center [1233, 545] width 69 height 16
